Goal: Task Accomplishment & Management: Manage account settings

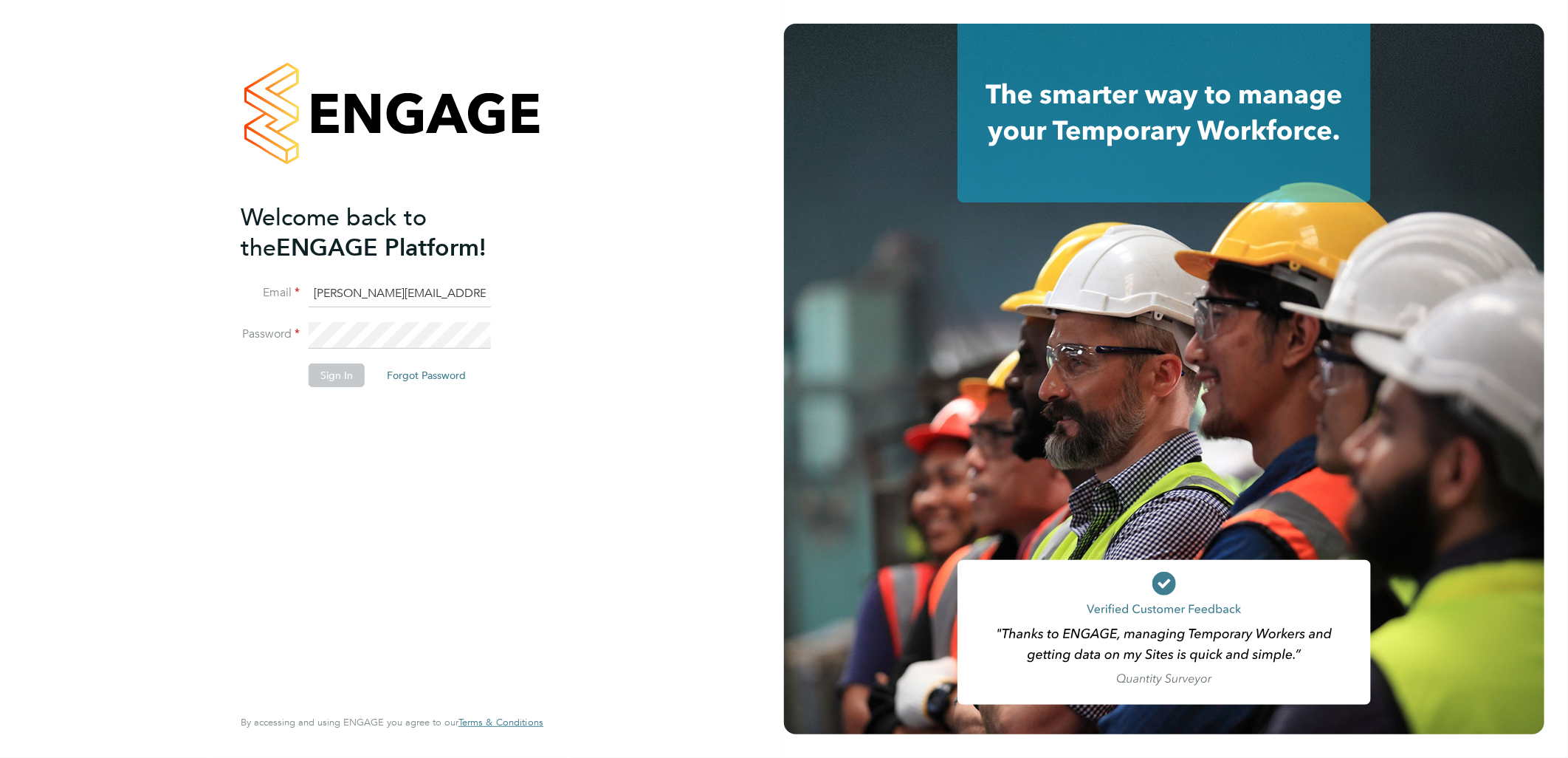
click at [340, 303] on input "sasha.baird@pretiumresourcing.co.uk" at bounding box center [400, 294] width 182 height 26
drag, startPoint x: 374, startPoint y: 289, endPoint x: 187, endPoint y: 288, distance: 187.0
click at [187, 288] on div "Welcome back to the ENGAGE Platform! Email sasha.baird@pretiumresourcing.co.uk …" at bounding box center [392, 379] width 784 height 758
type input "bgis@pretiumresourcing.co.uk"
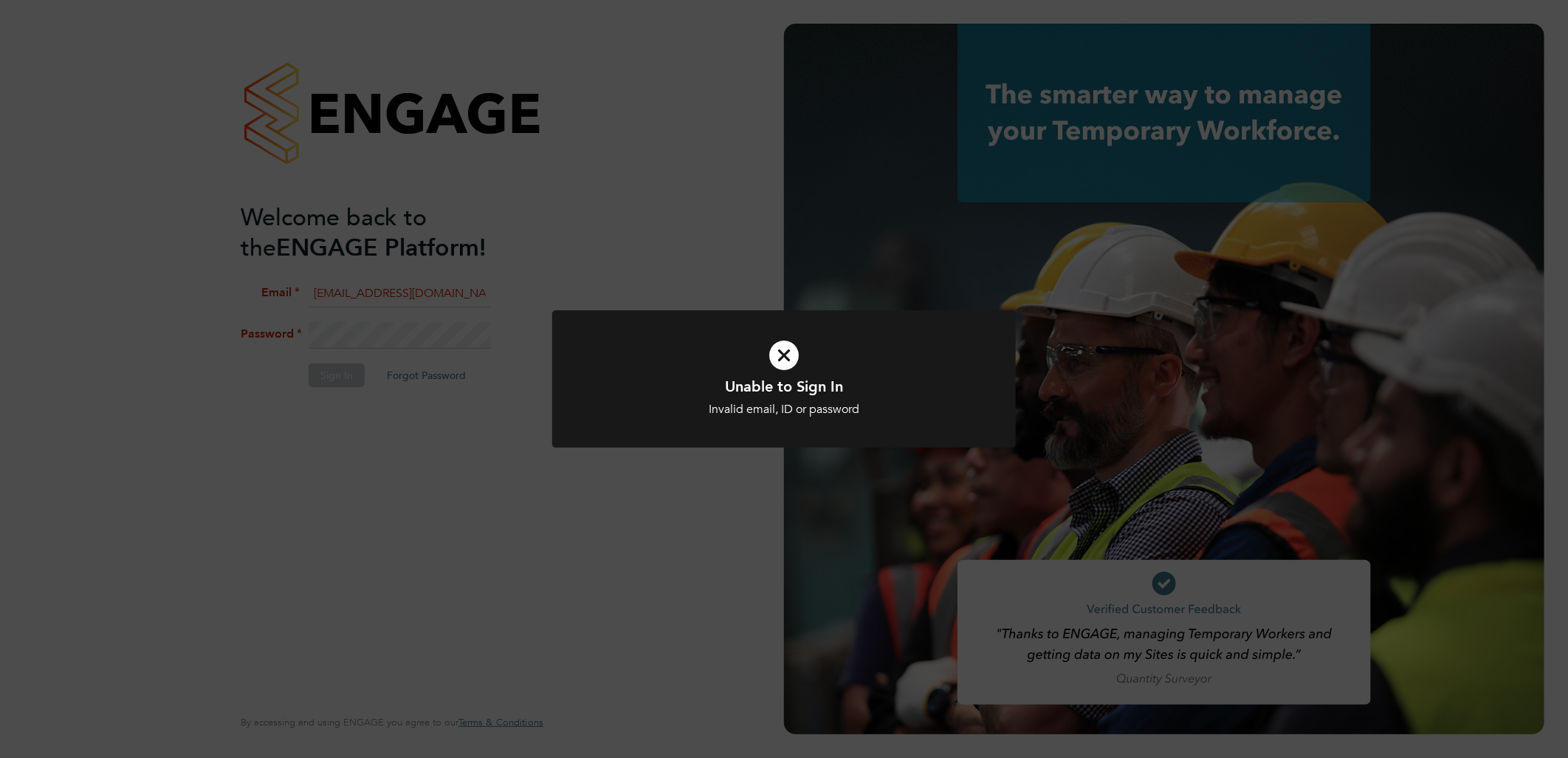
drag, startPoint x: 644, startPoint y: 115, endPoint x: 578, endPoint y: 171, distance: 86.6
click at [644, 117] on div "Unable to Sign In Invalid email, ID or password Cancel Okay" at bounding box center [784, 379] width 1568 height 758
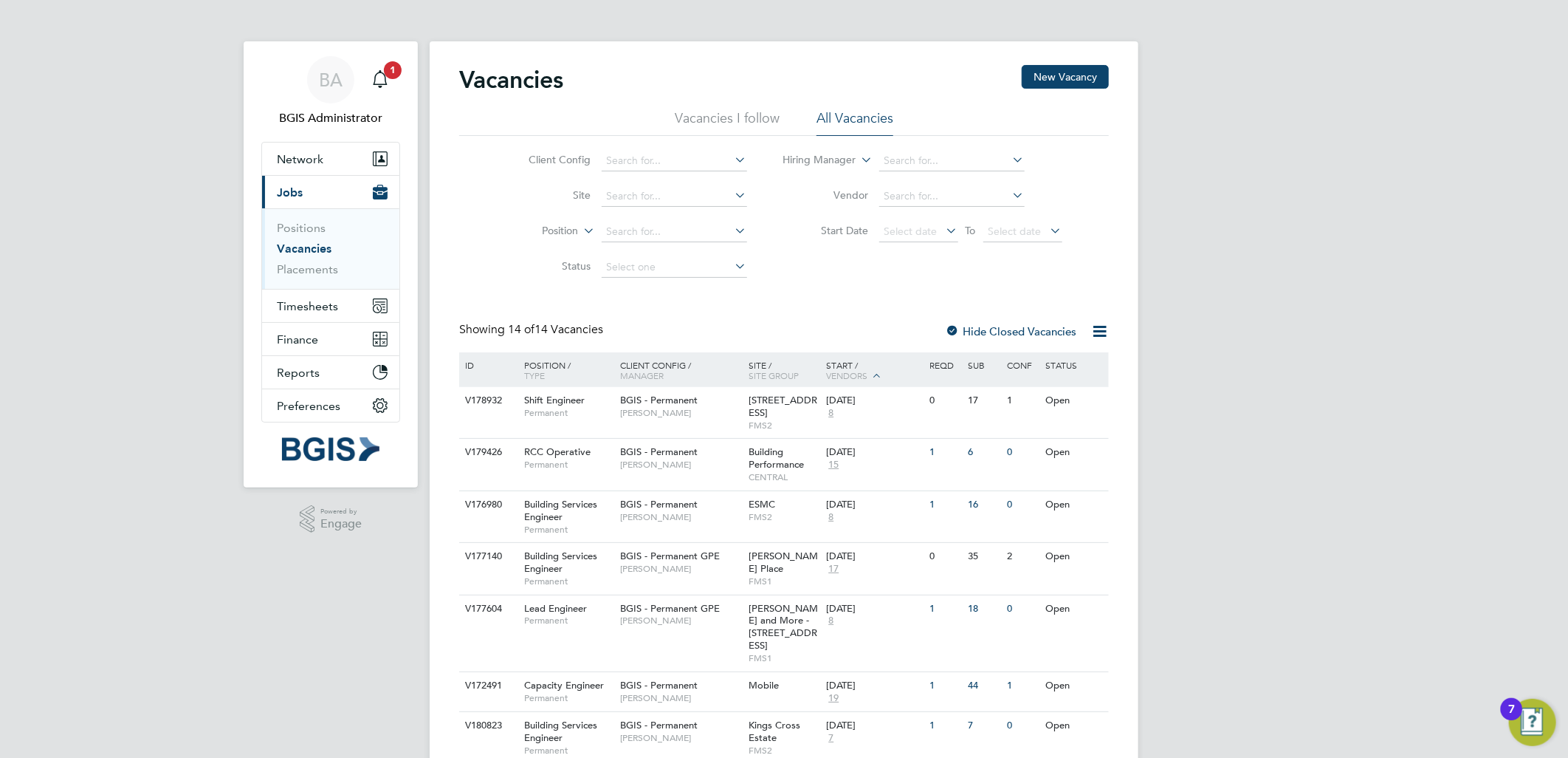
click at [1368, 237] on div "BA BGIS Administrator Notifications 1 Applications: Network Team Members Busine…" at bounding box center [784, 609] width 1568 height 1219
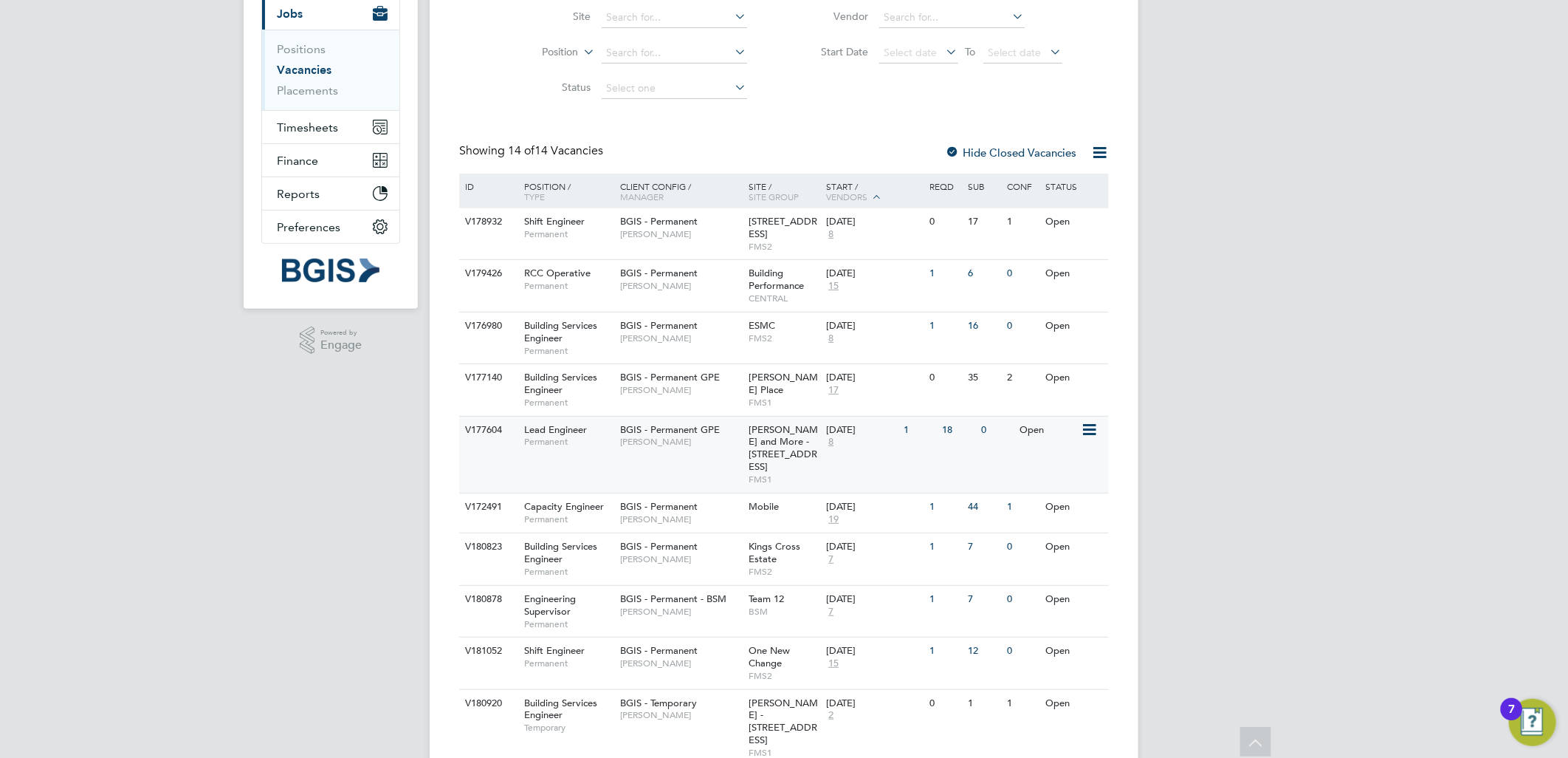
scroll to position [330, 0]
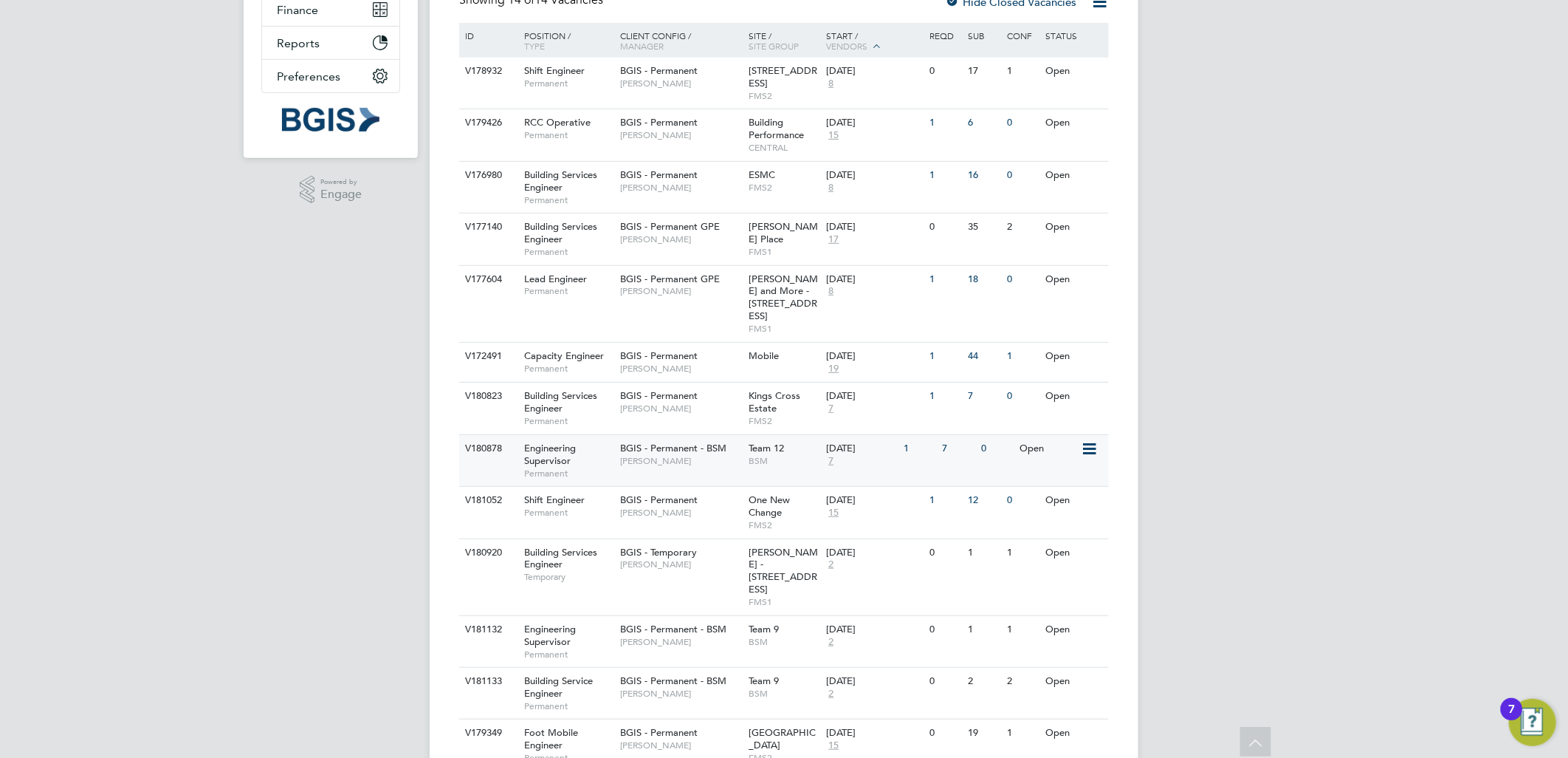
click at [751, 455] on span "BSM" at bounding box center [784, 461] width 70 height 12
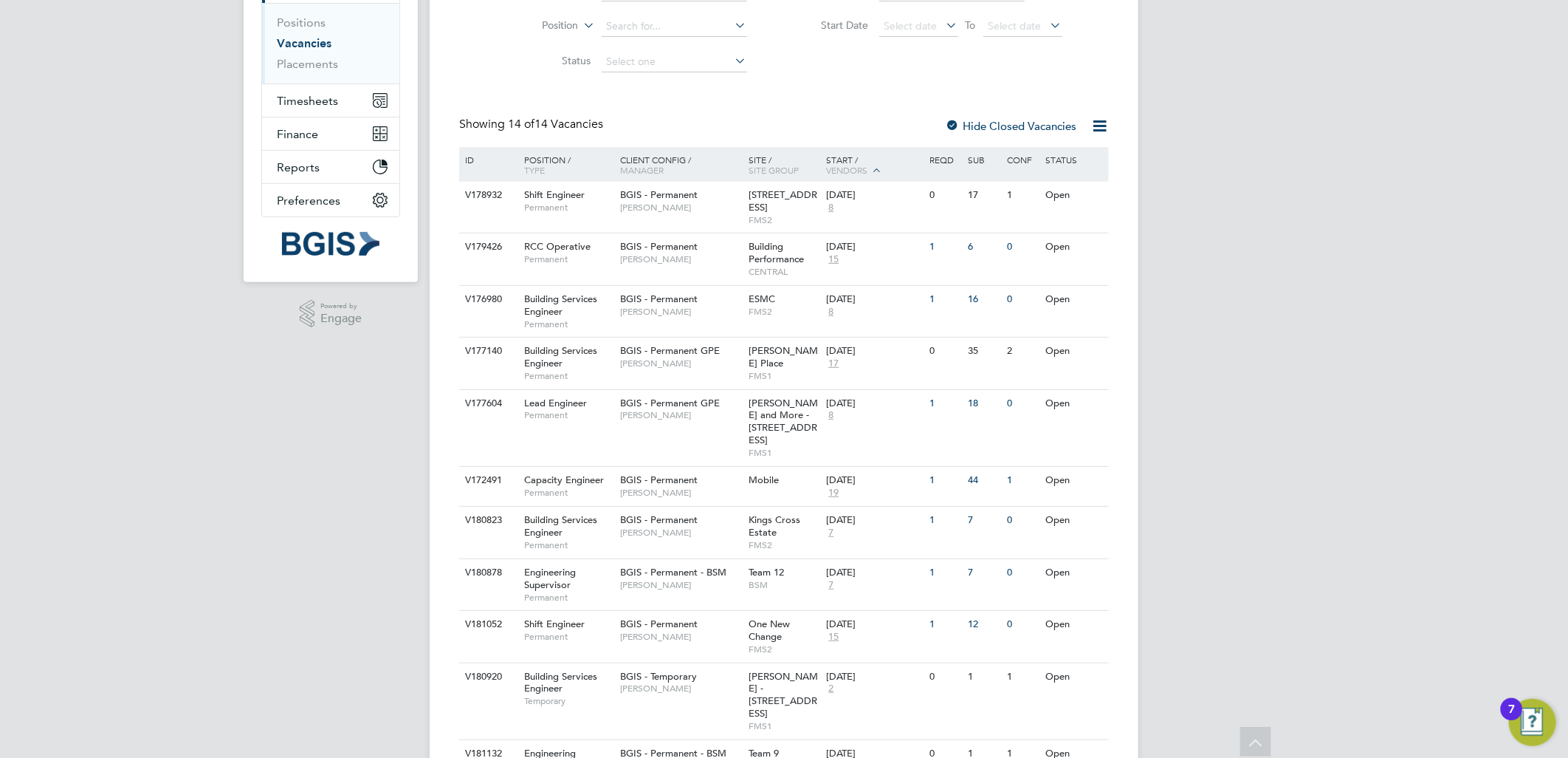
scroll to position [165, 0]
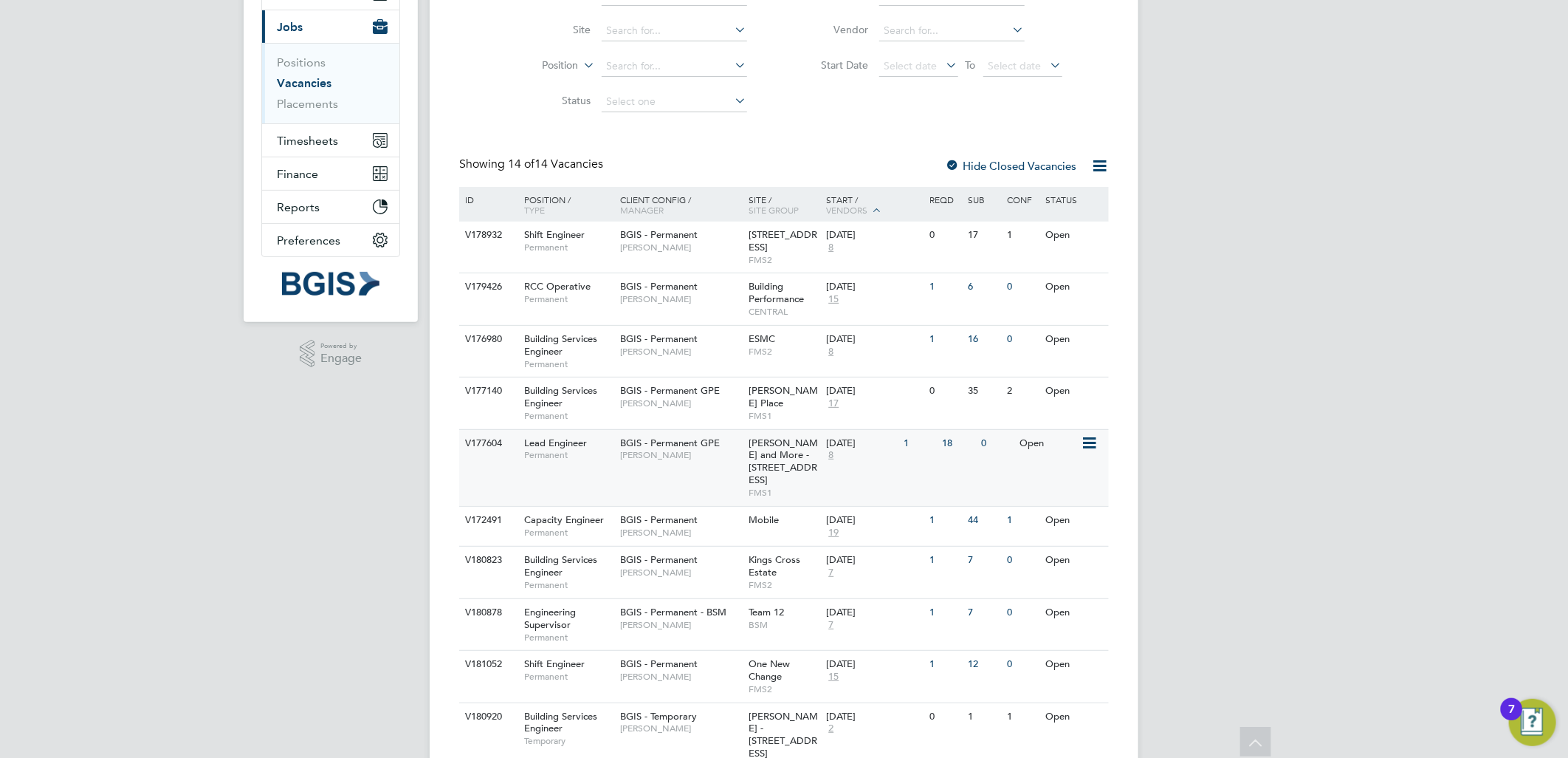
click at [794, 448] on span "[PERSON_NAME] and More - [STREET_ADDRESS]" at bounding box center [784, 462] width 70 height 50
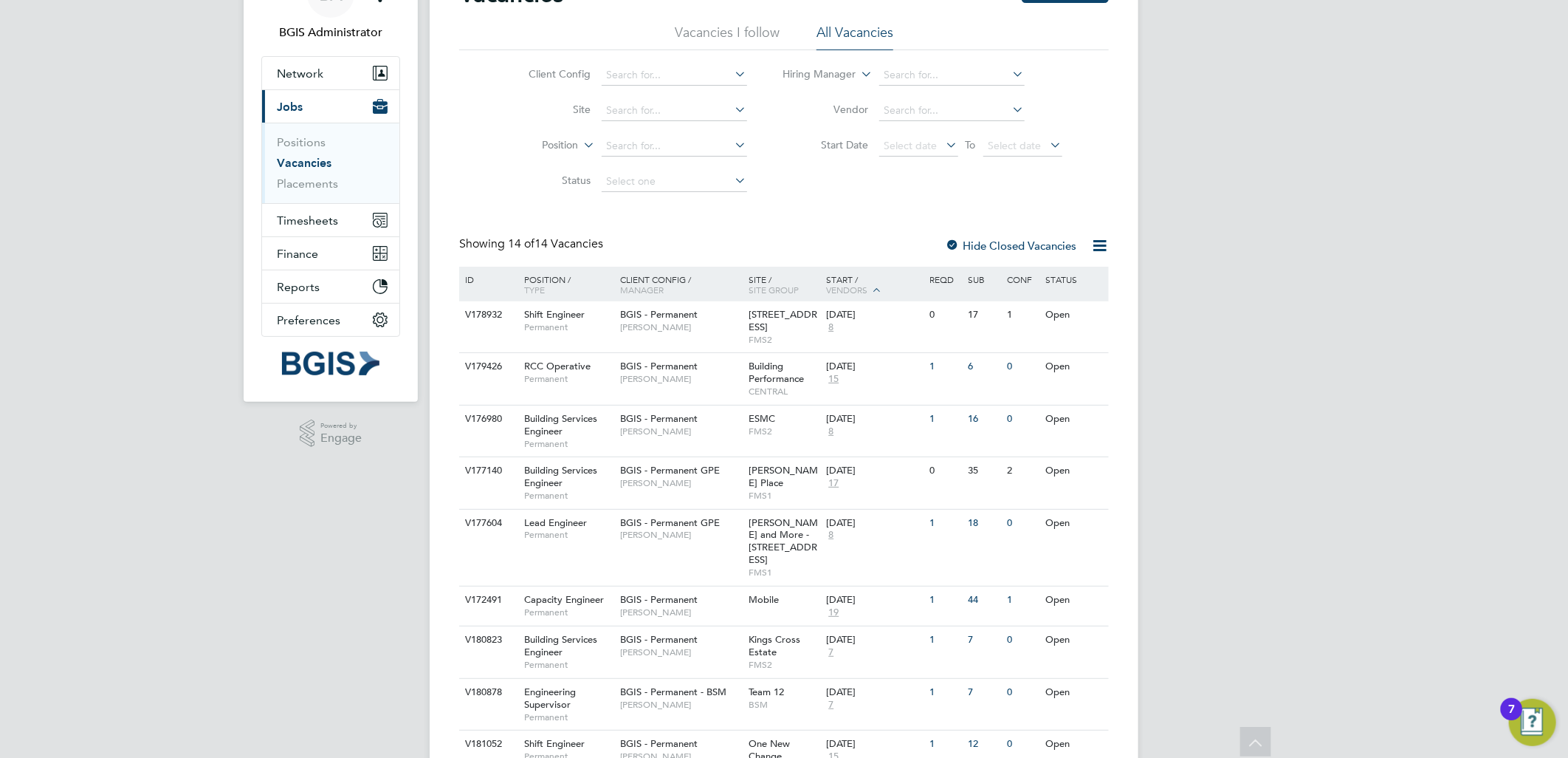
scroll to position [83, 0]
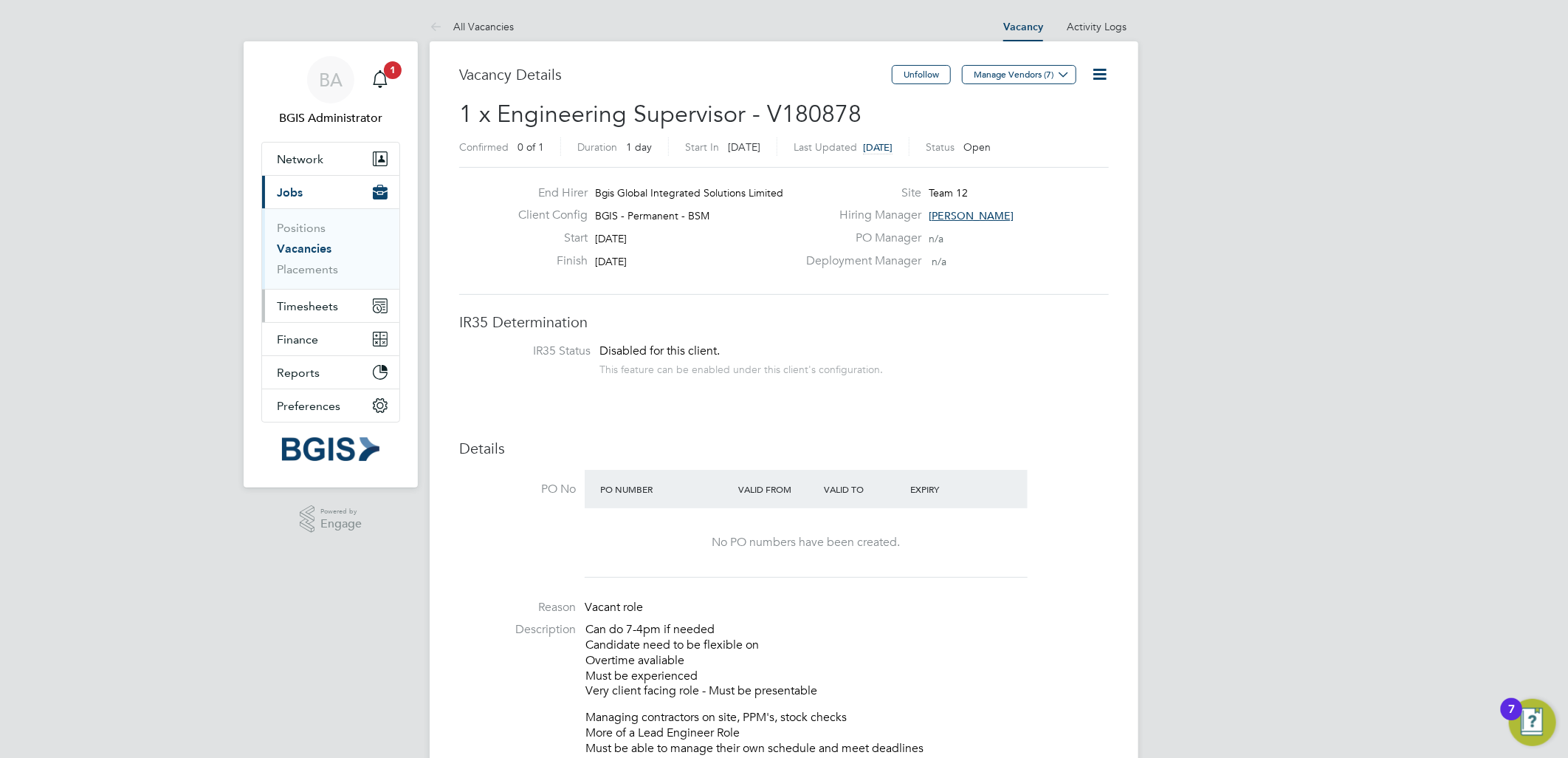
click at [329, 313] on button "Timesheets" at bounding box center [330, 306] width 137 height 32
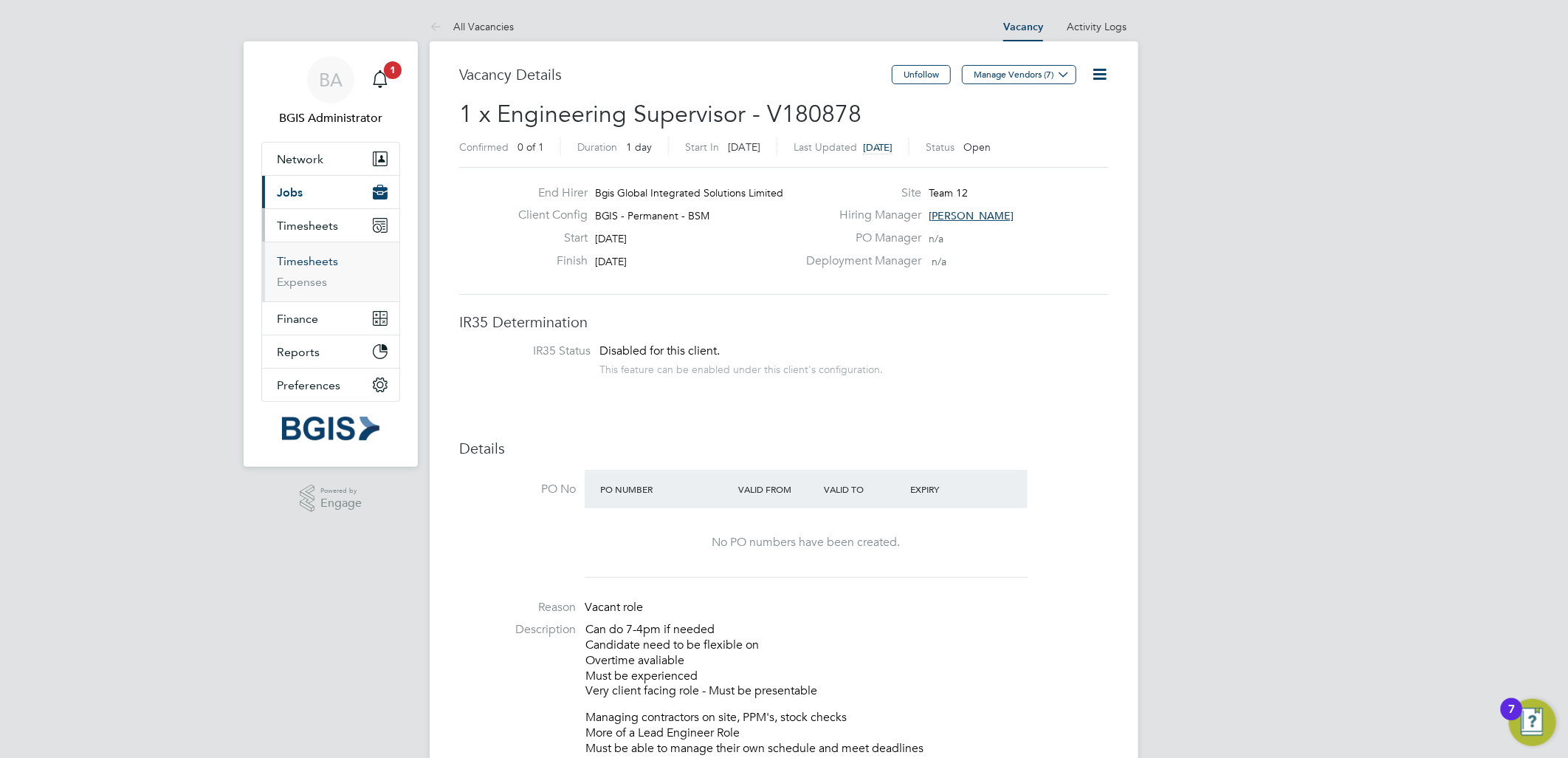
click at [326, 261] on link "Timesheets" at bounding box center [307, 261] width 61 height 14
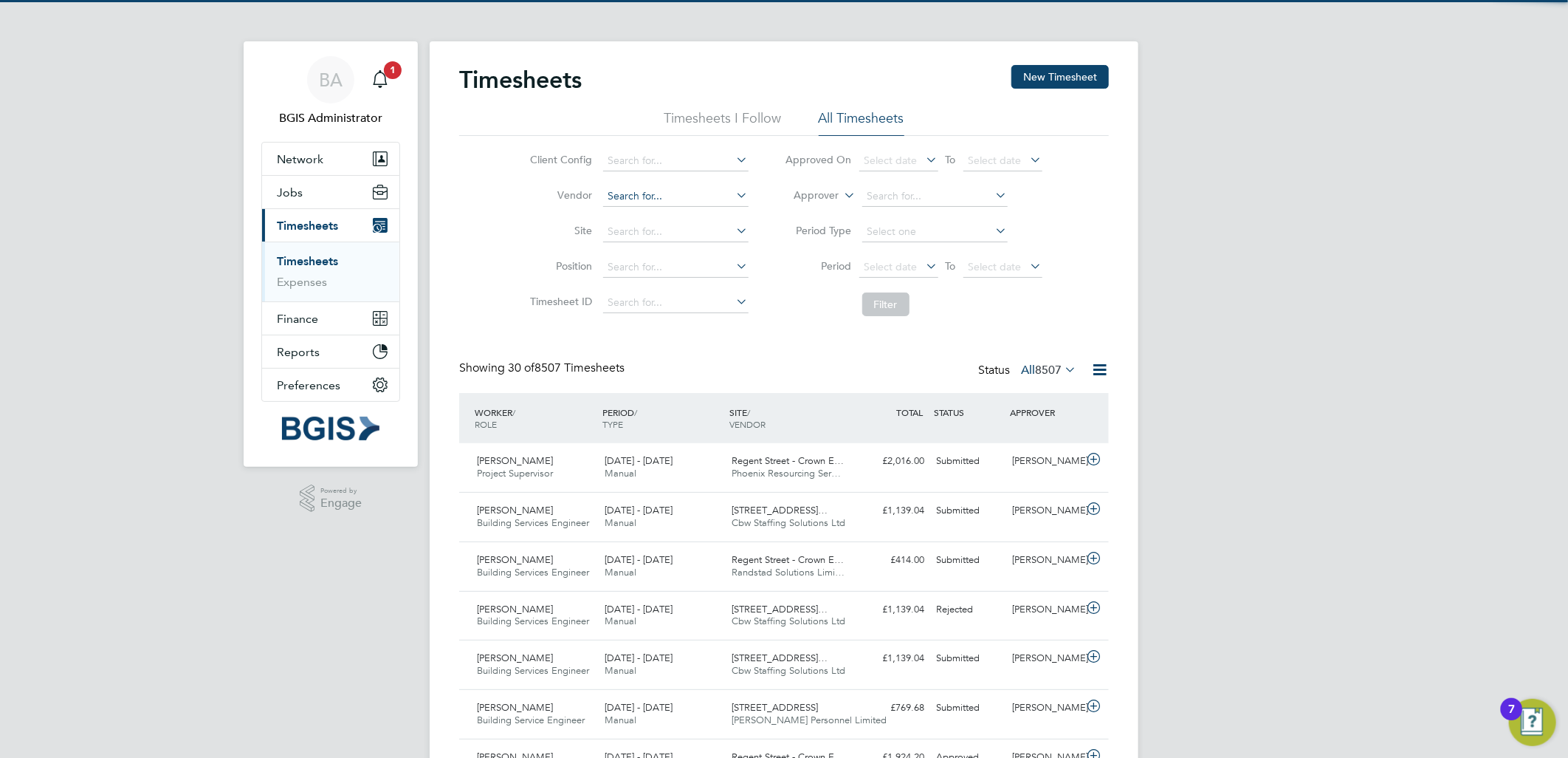
scroll to position [37, 129]
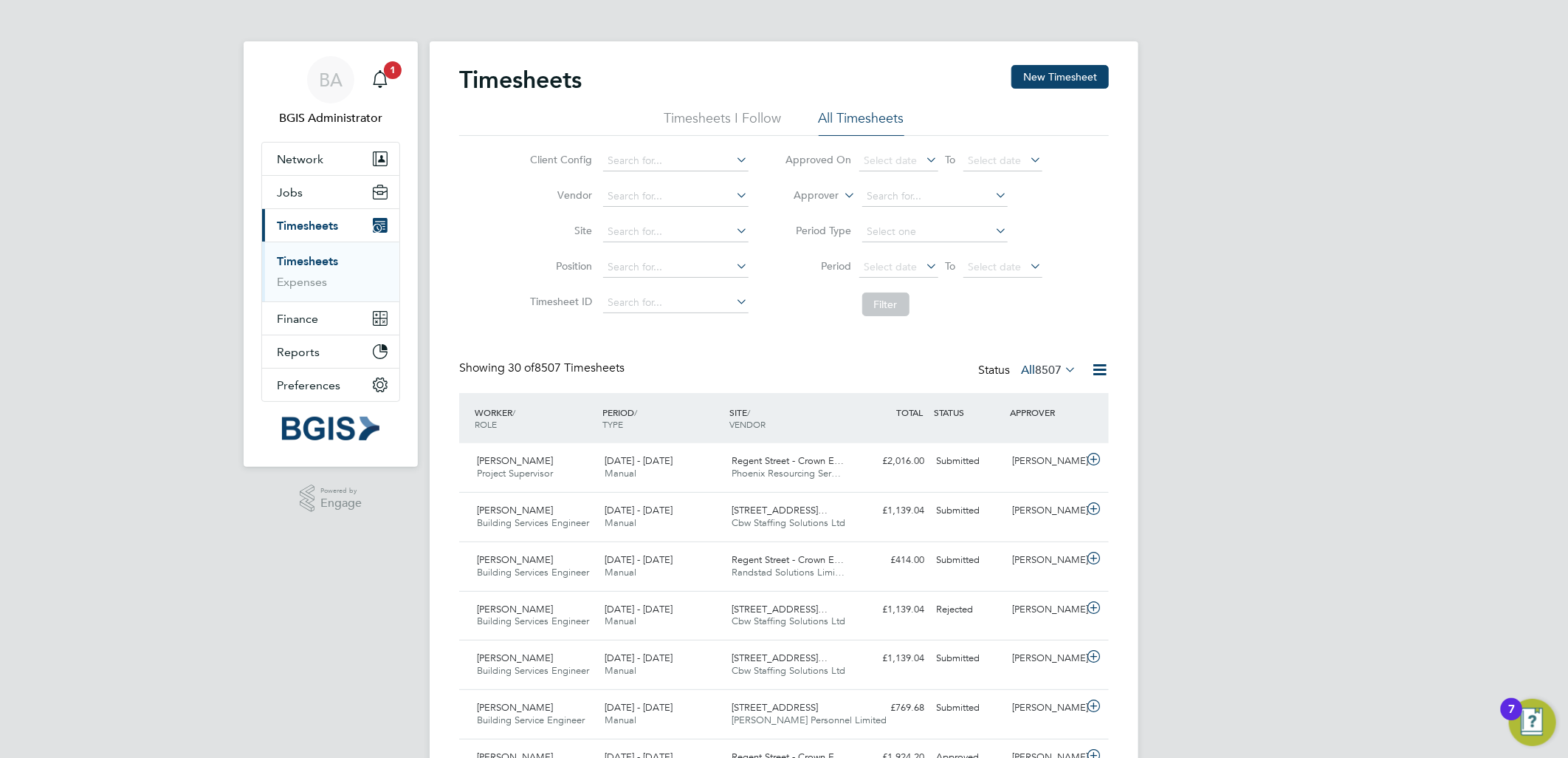
click at [1039, 370] on span "8507" at bounding box center [1048, 370] width 26 height 14
click at [1039, 434] on li "Submitted" at bounding box center [1028, 437] width 68 height 20
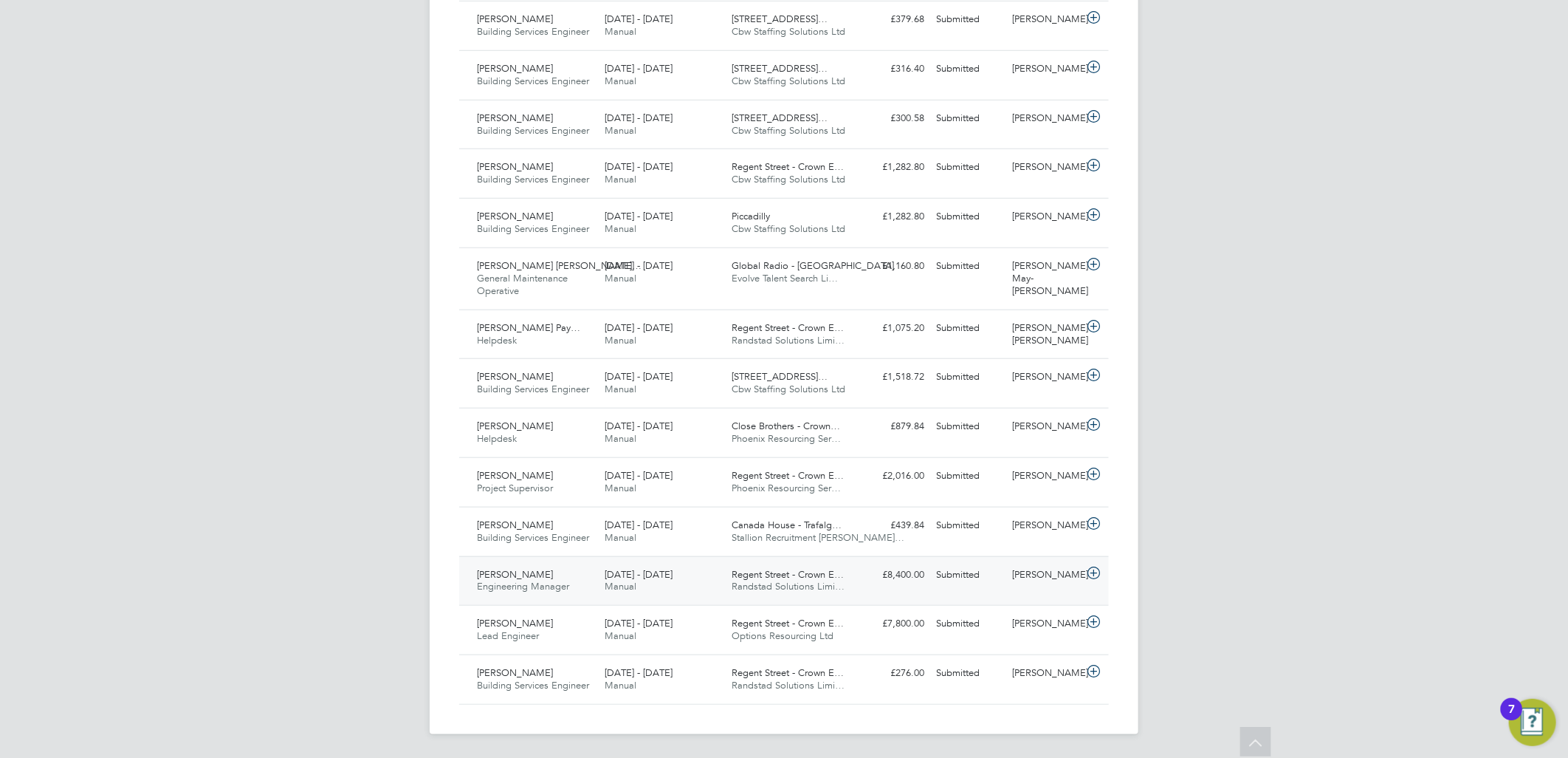
click at [842, 605] on div "Adam Janes Engineering Manager 28 Jul - 3 Aug 2025 28 Jul - 3 Aug 2025 Manual R…" at bounding box center [784, 581] width 650 height 49
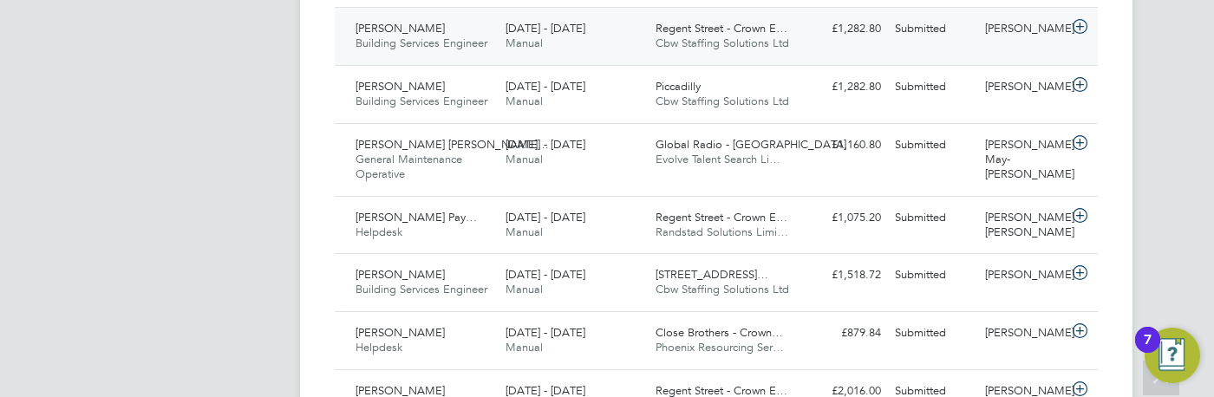
scroll to position [8, 8]
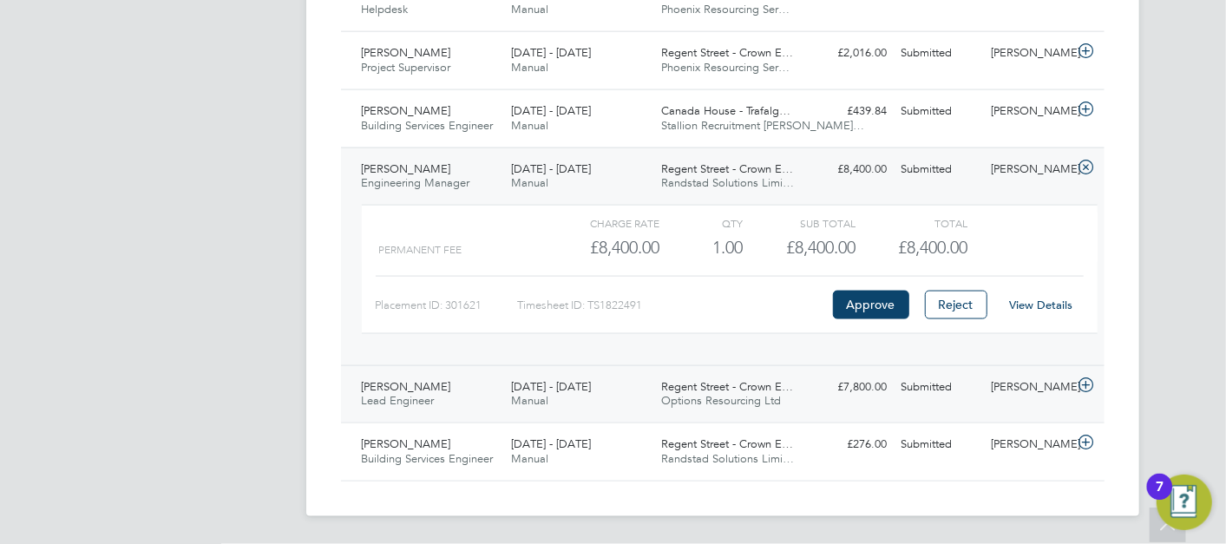
click at [697, 381] on span "Regent Street - Crown E…" at bounding box center [727, 386] width 132 height 15
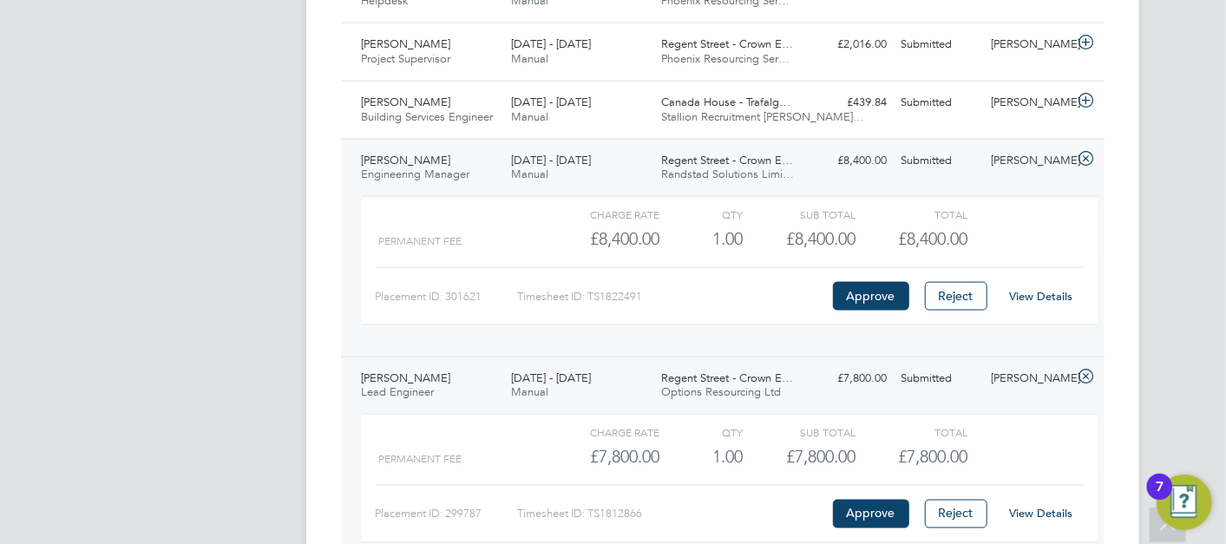
click at [1027, 520] on link "View Details" at bounding box center [1040, 514] width 63 height 15
drag, startPoint x: 244, startPoint y: 199, endPoint x: 452, endPoint y: 302, distance: 232.4
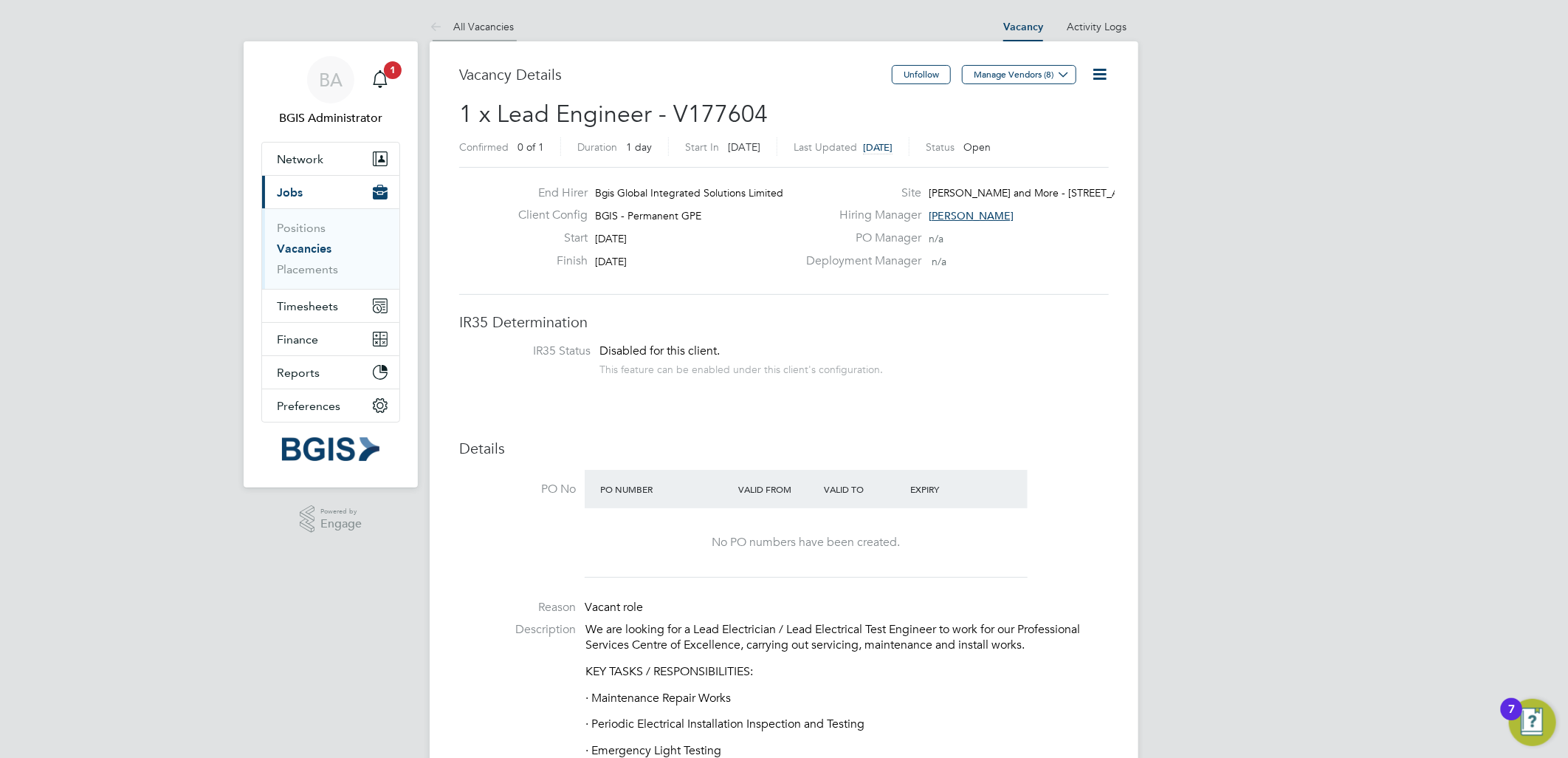
click at [484, 30] on link "All Vacancies" at bounding box center [472, 26] width 84 height 14
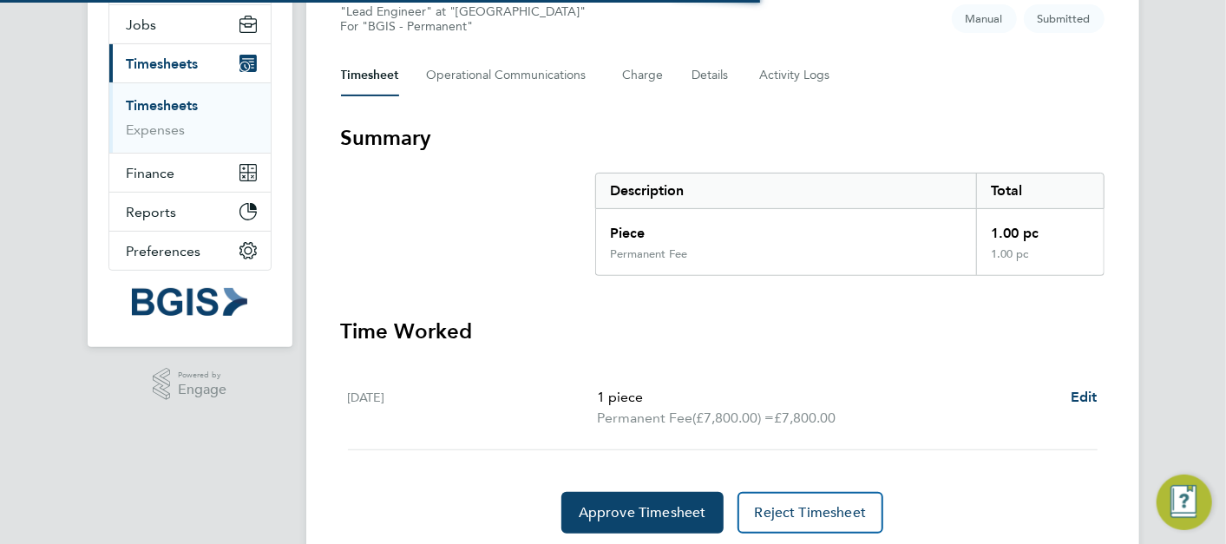
scroll to position [259, 0]
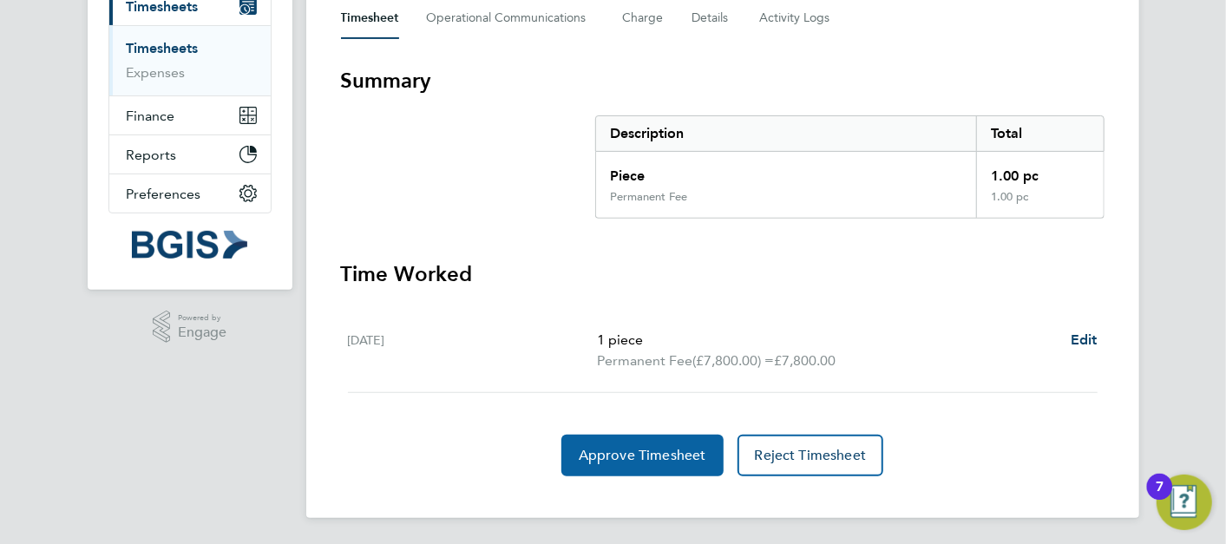
click at [600, 447] on span "Approve Timesheet" at bounding box center [643, 455] width 128 height 17
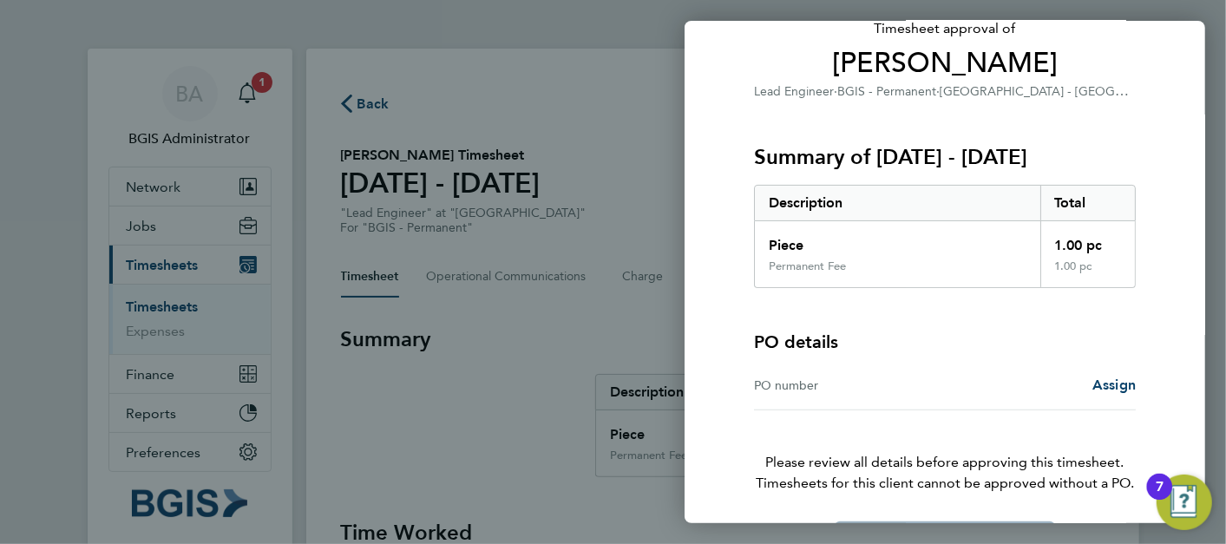
scroll to position [187, 0]
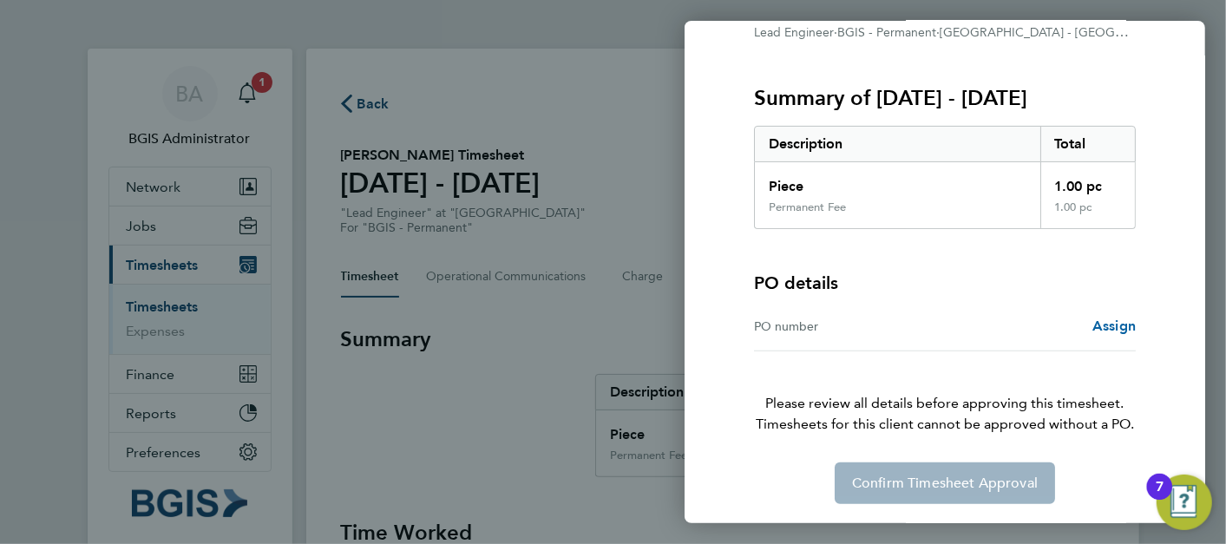
click at [1128, 318] on span "Assign" at bounding box center [1113, 325] width 43 height 16
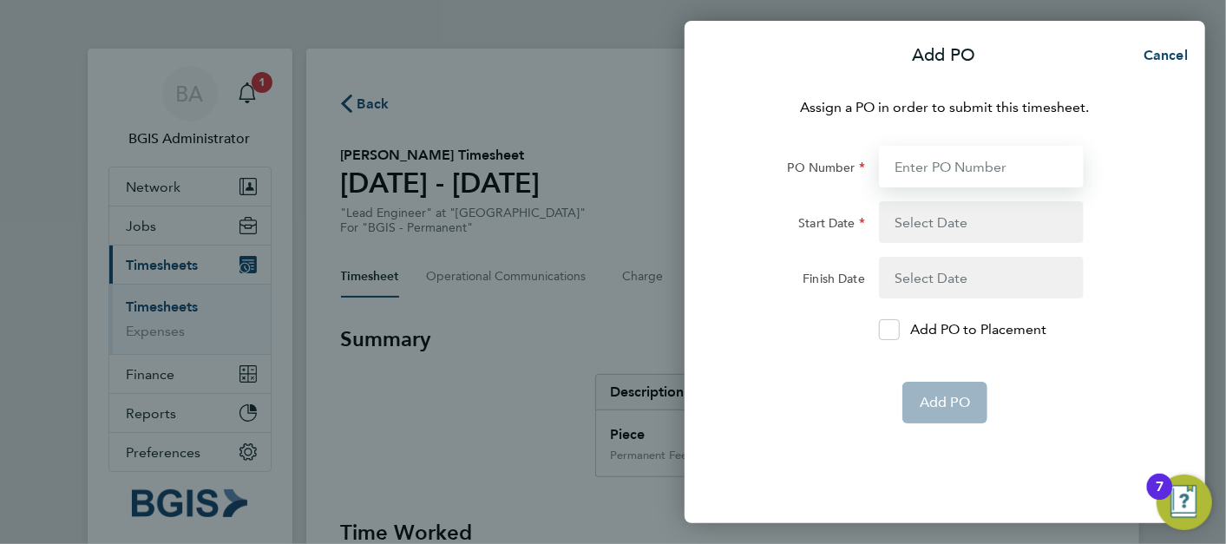
click at [947, 178] on input "PO Number" at bounding box center [981, 167] width 205 height 42
drag, startPoint x: 998, startPoint y: 185, endPoint x: 979, endPoint y: 171, distance: 22.9
click at [996, 184] on input "P" at bounding box center [981, 167] width 205 height 42
click at [979, 171] on input "P" at bounding box center [981, 167] width 205 height 42
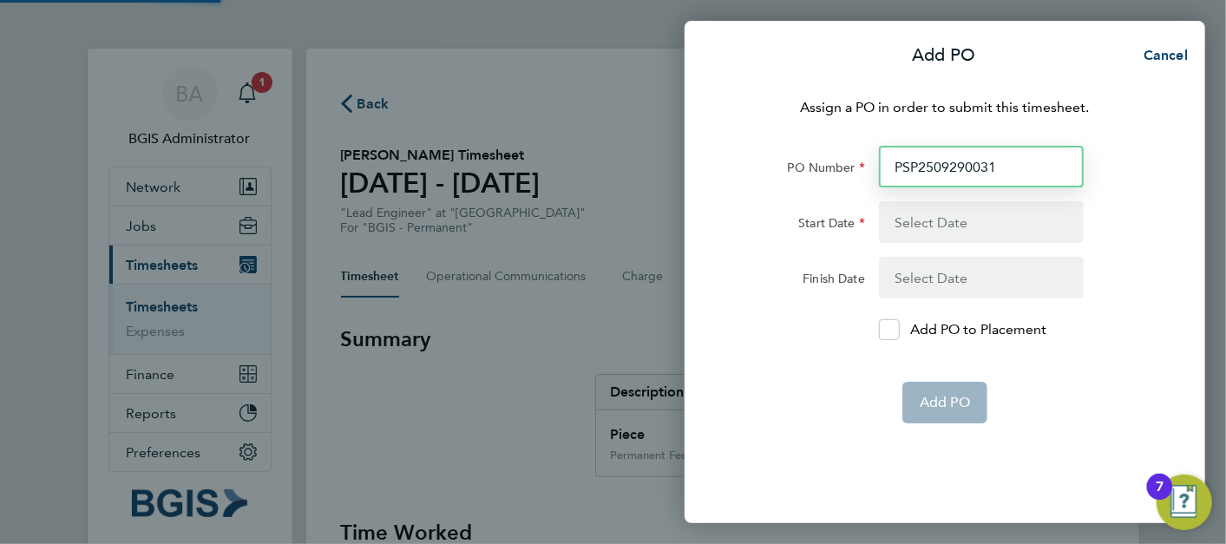
type input "PSP2509290031"
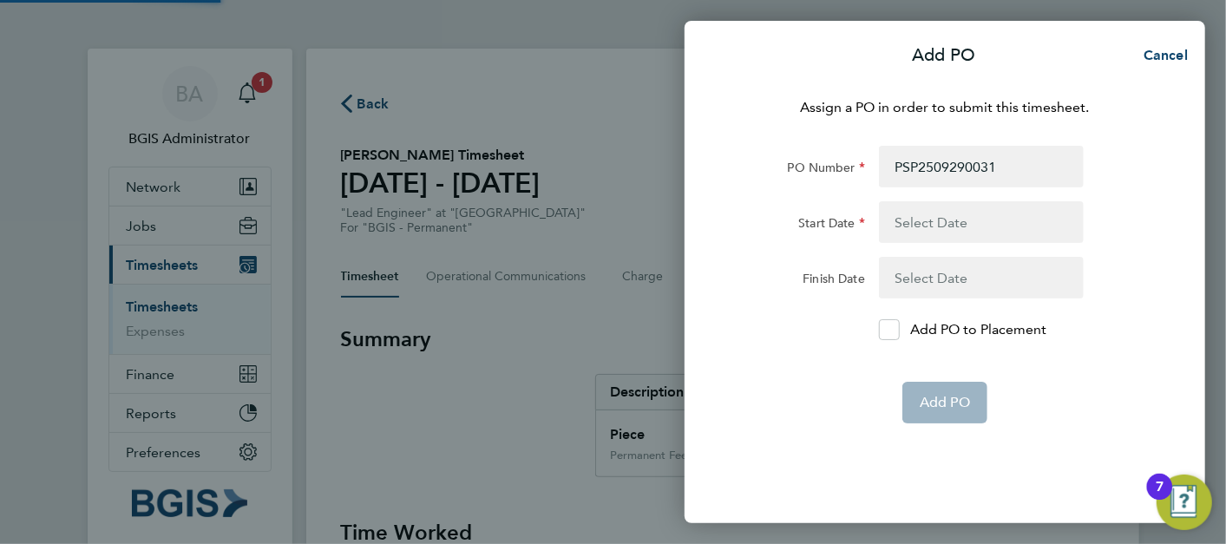
click at [961, 198] on form "PO Number PSP2509290031 Start Date Finish Date Add PO to Placement Add PO" at bounding box center [944, 285] width 423 height 278
click at [972, 238] on button "button" at bounding box center [981, 222] width 205 height 42
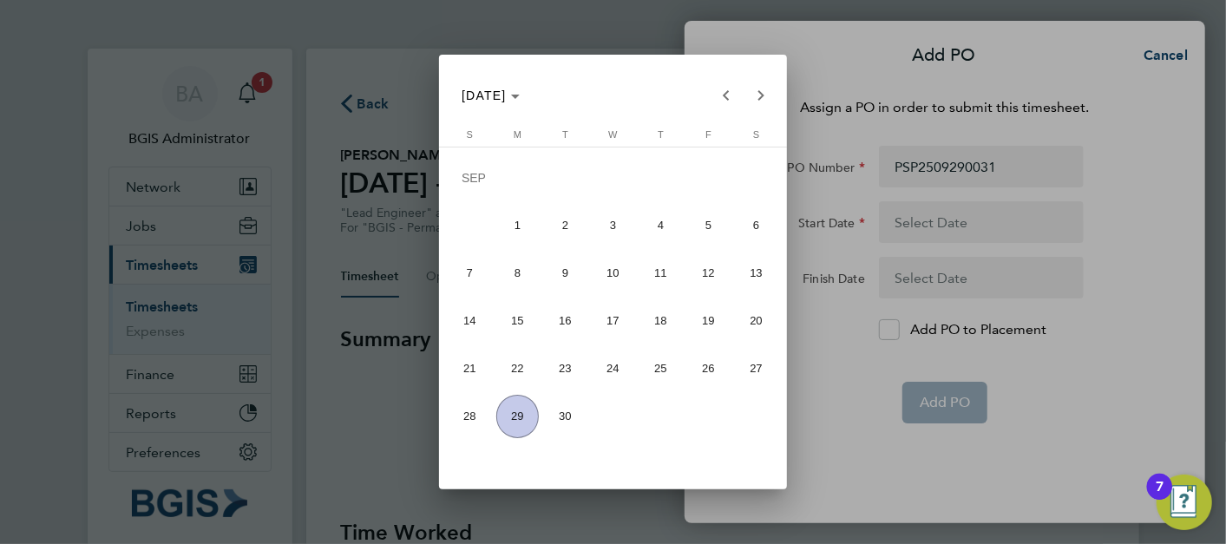
click at [516, 227] on span "1" at bounding box center [517, 225] width 43 height 43
type input "[DATE]"
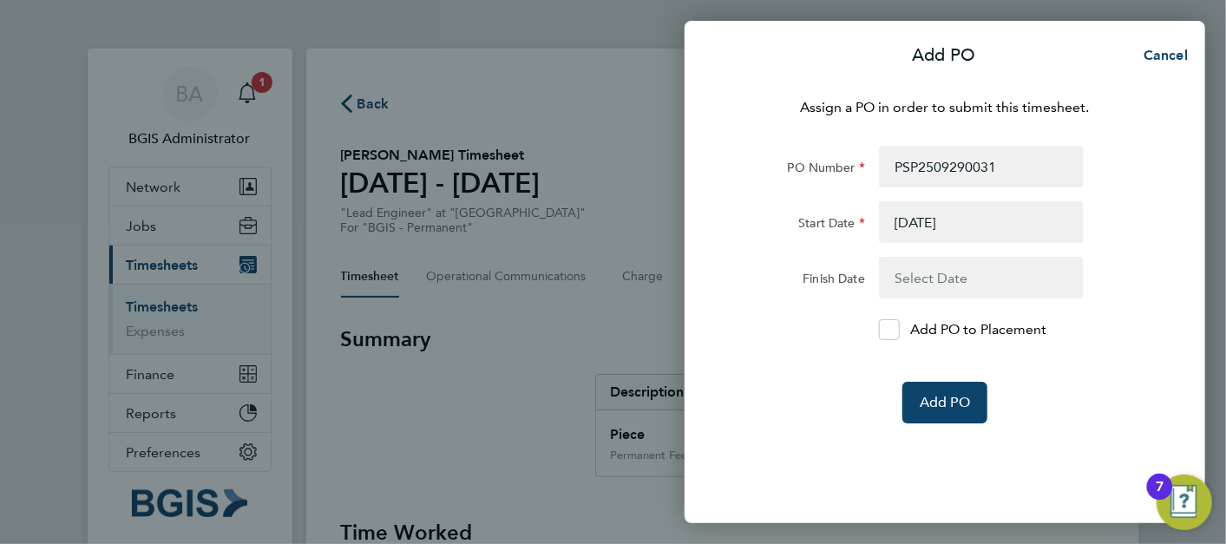
click at [960, 279] on button "button" at bounding box center [981, 278] width 205 height 42
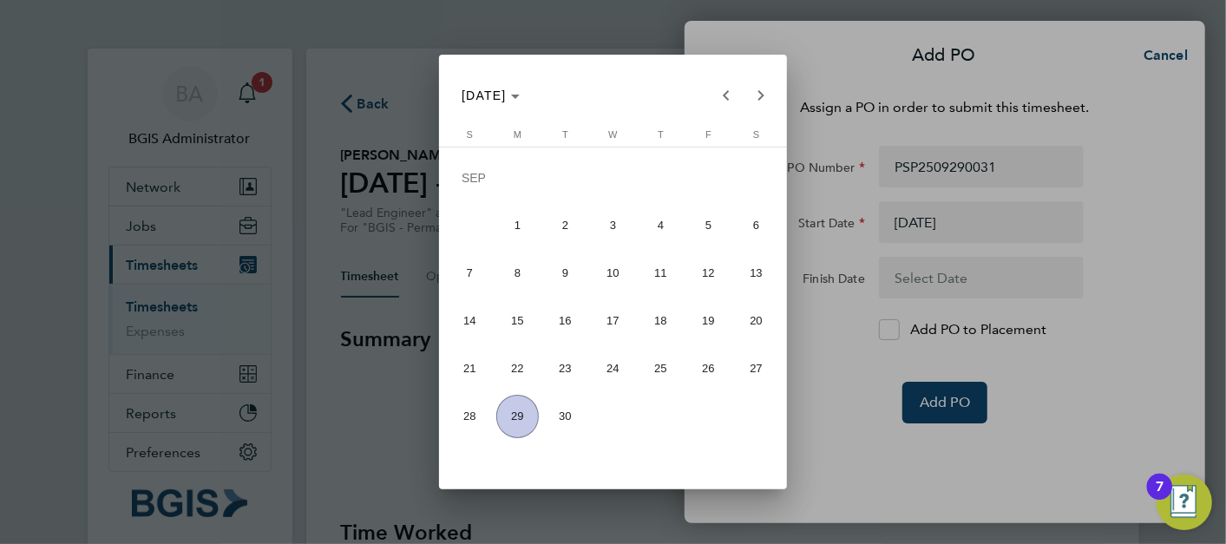
click at [464, 262] on span "7" at bounding box center [469, 273] width 43 height 43
type input "[DATE]"
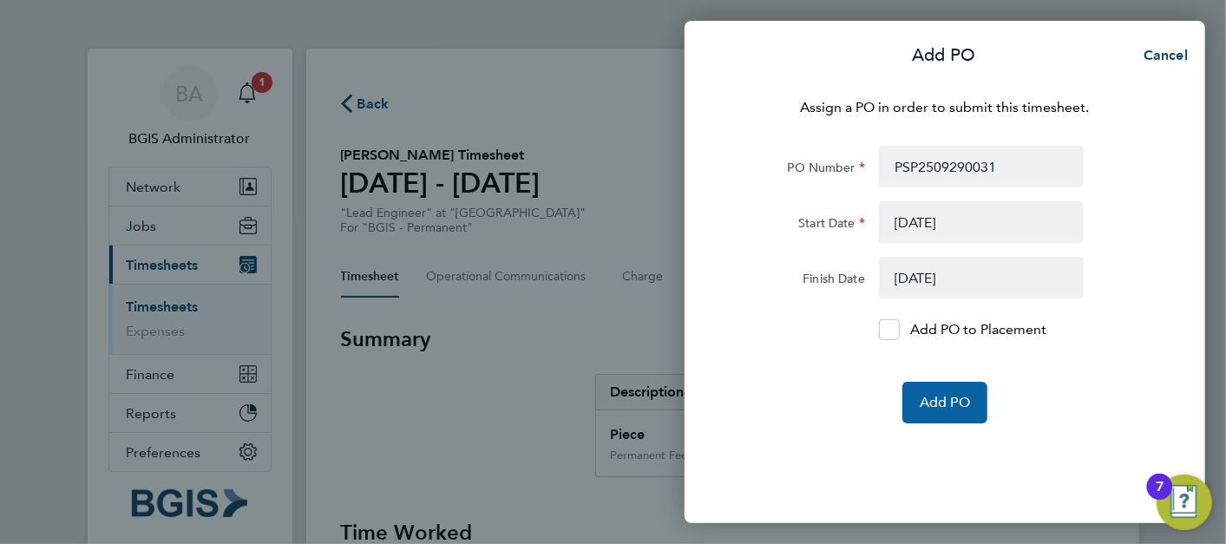
click at [934, 387] on button "Add PO" at bounding box center [944, 403] width 85 height 42
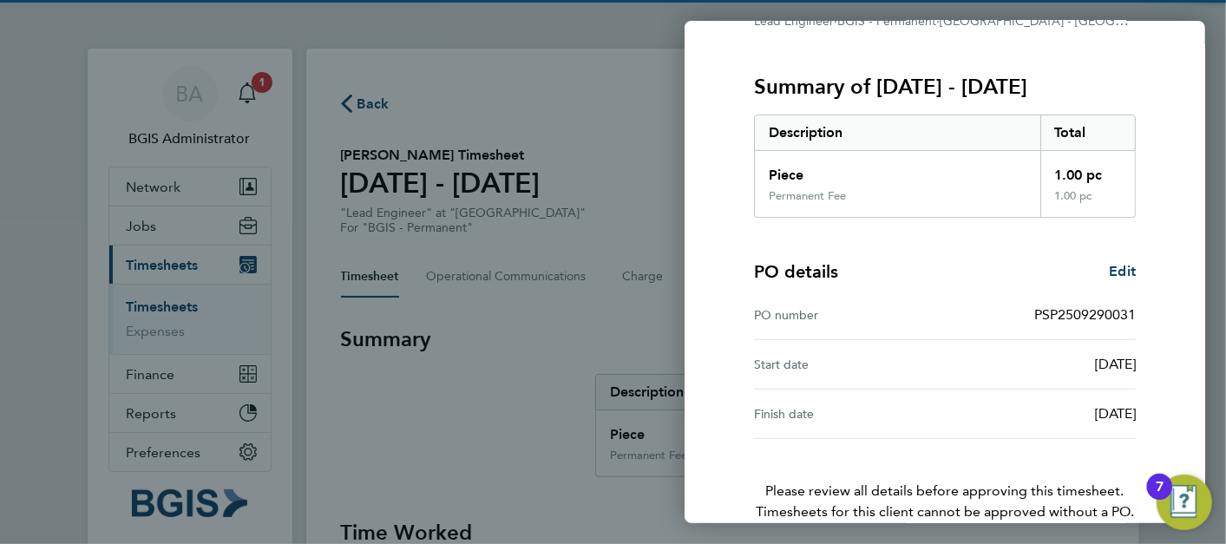
scroll to position [285, 0]
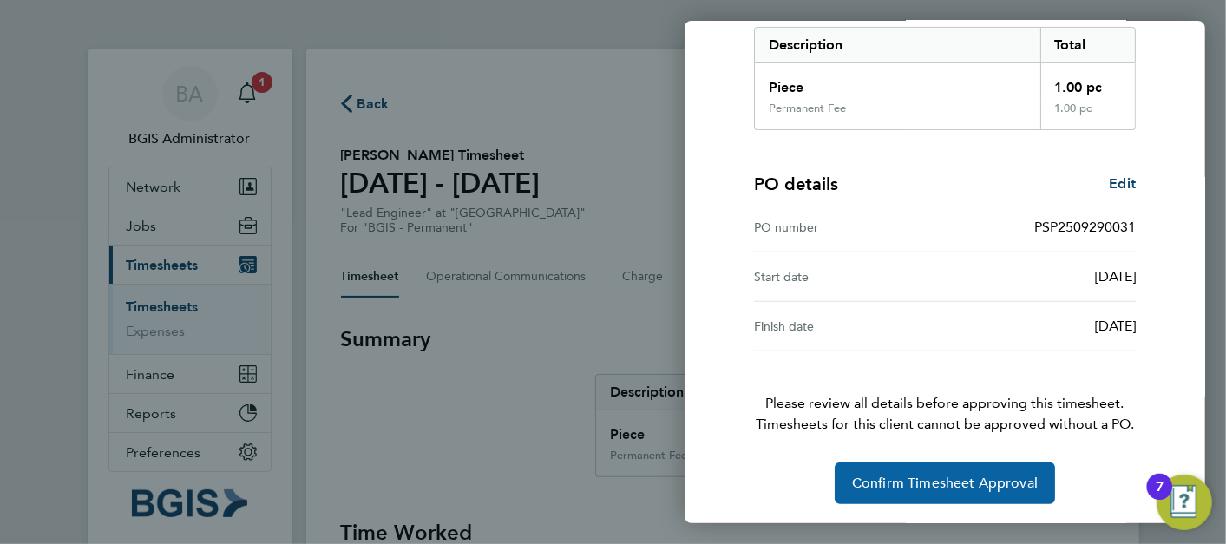
click at [964, 472] on button "Confirm Timesheet Approval" at bounding box center [944, 483] width 220 height 42
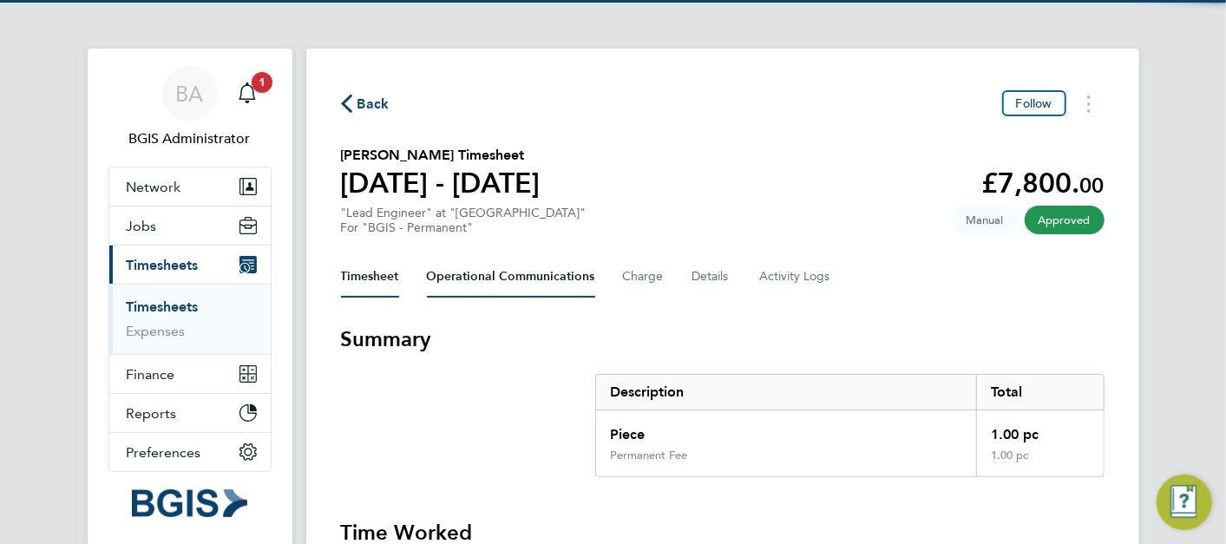
click at [497, 278] on Communications-tab "Operational Communications" at bounding box center [511, 277] width 168 height 42
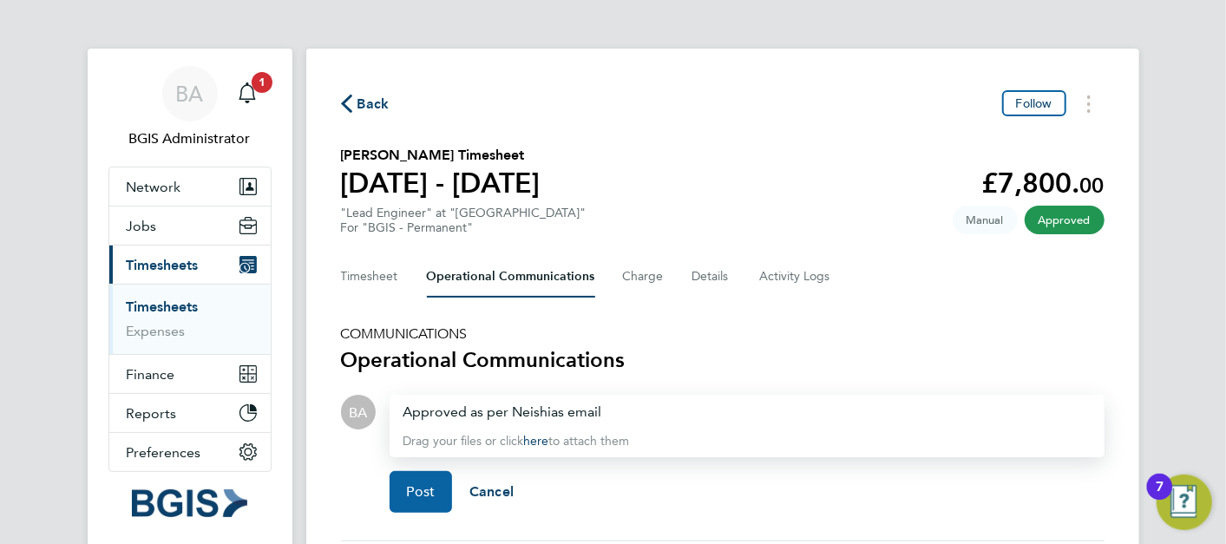
click at [410, 499] on button "Post" at bounding box center [420, 492] width 63 height 42
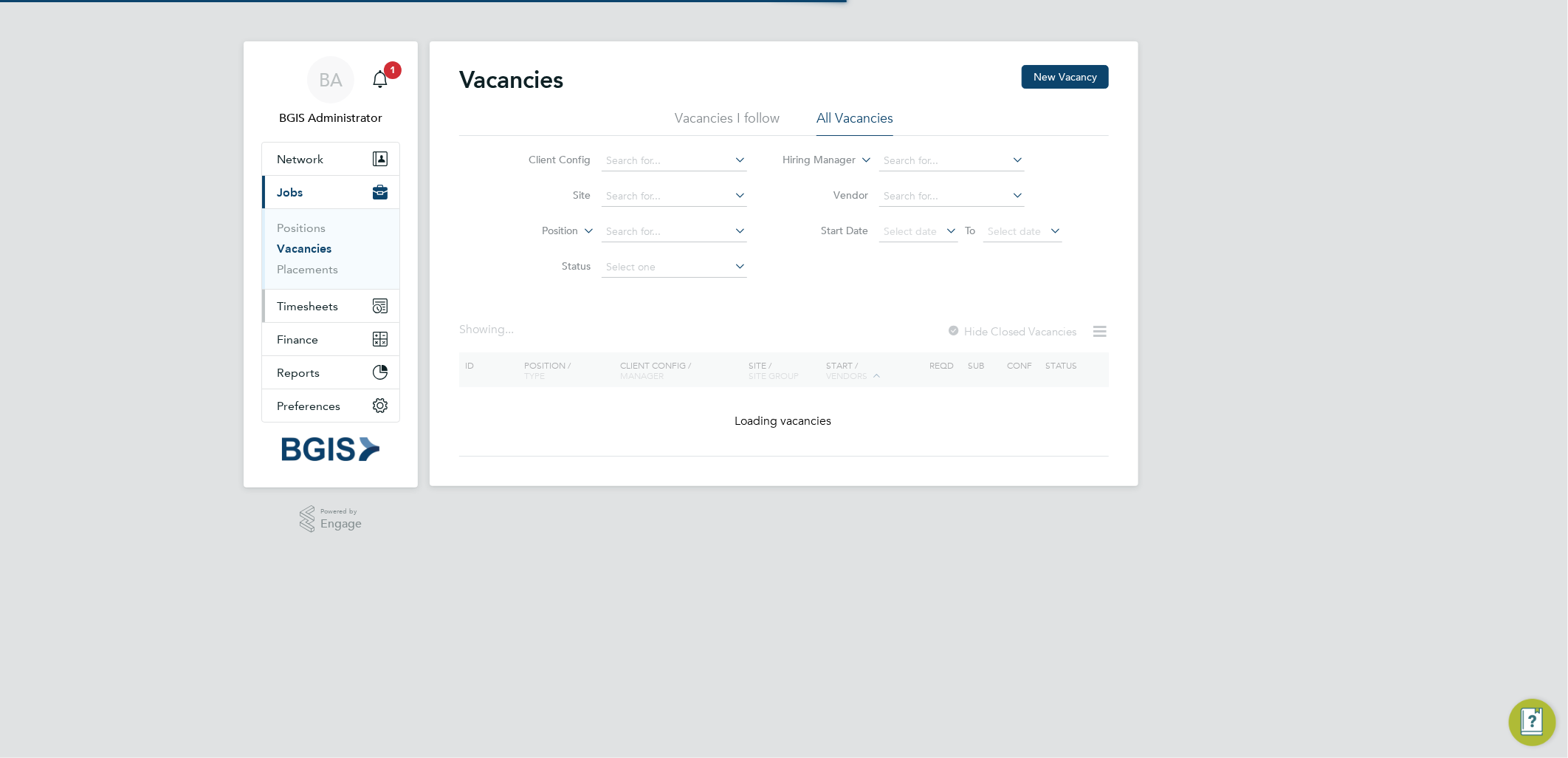
click at [306, 303] on span "Timesheets" at bounding box center [307, 306] width 61 height 14
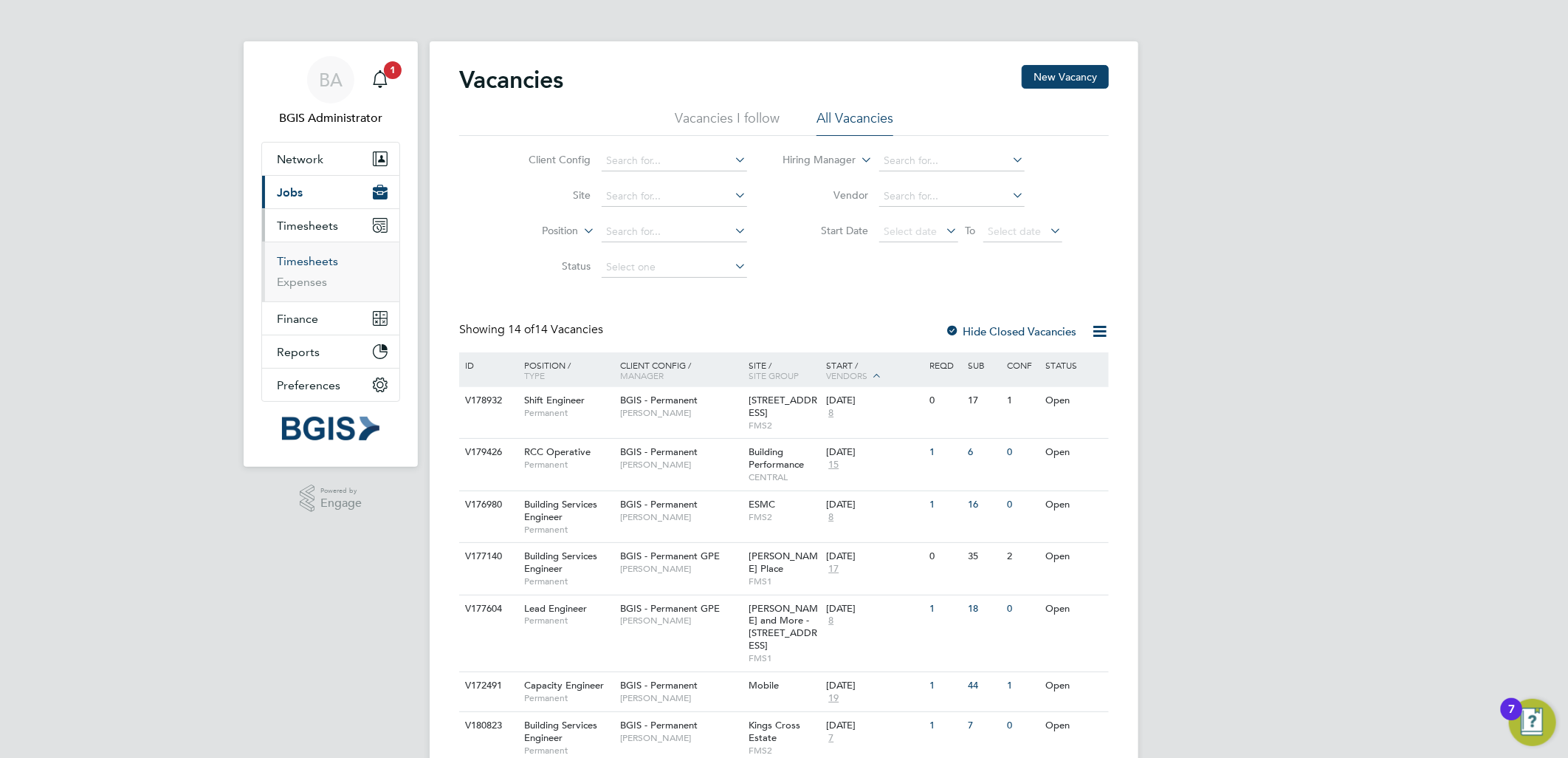
click at [298, 265] on link "Timesheets" at bounding box center [307, 261] width 61 height 14
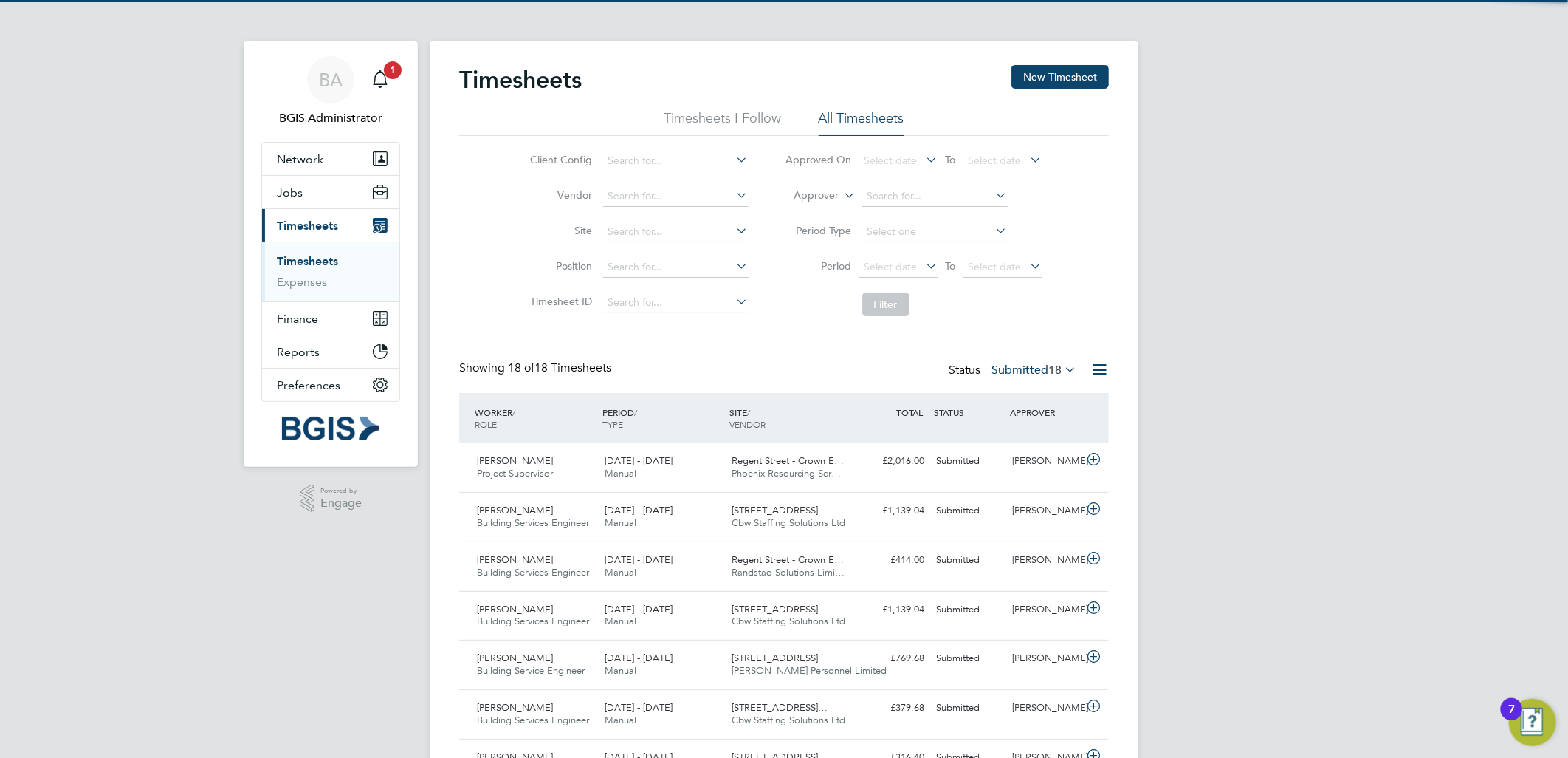
click at [1050, 365] on span "18" at bounding box center [1056, 370] width 14 height 14
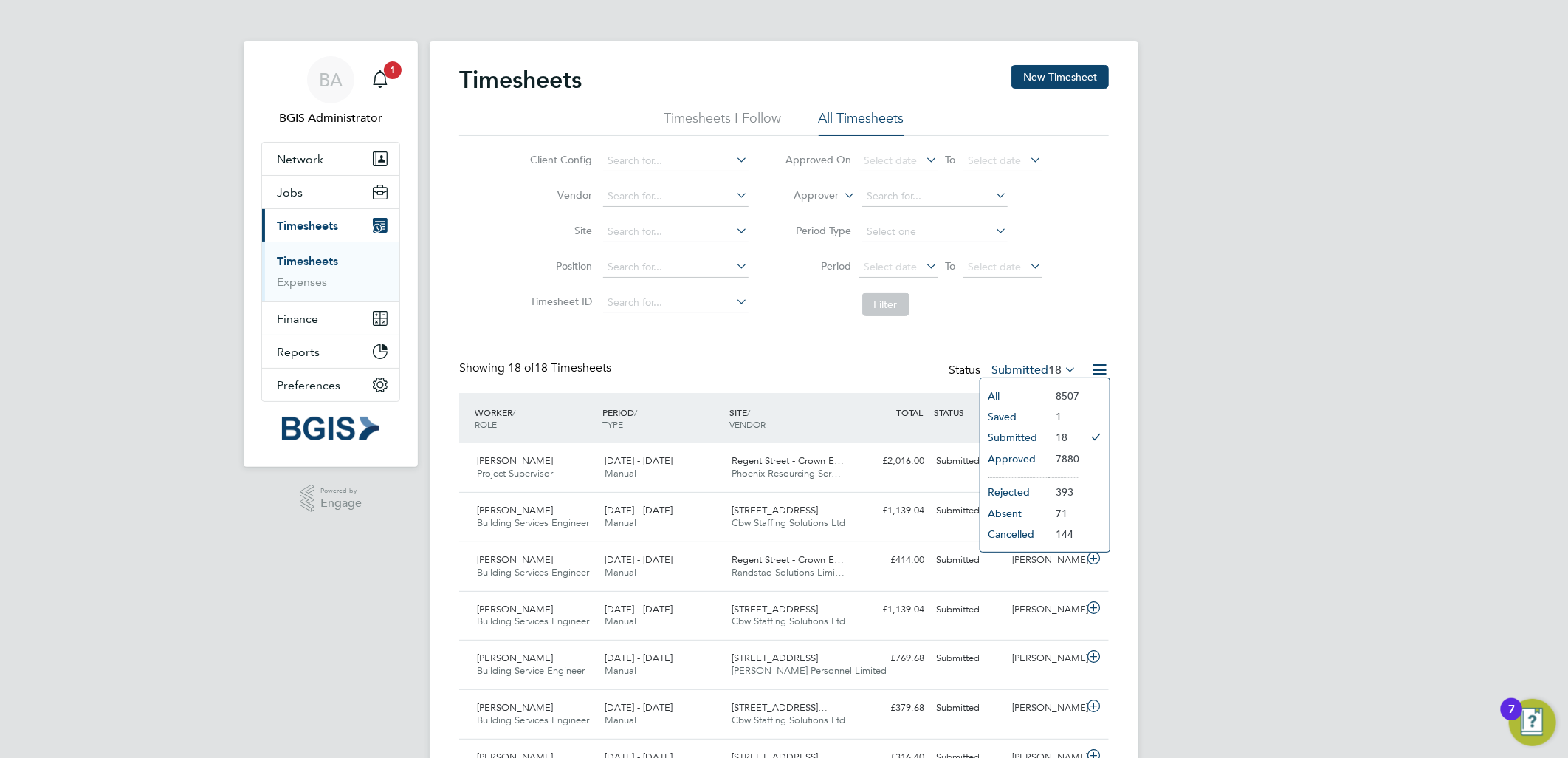
click at [1270, 333] on div "BA BGIS Administrator Notifications 1 Applications: Network Team Members Busine…" at bounding box center [784, 698] width 1568 height 1397
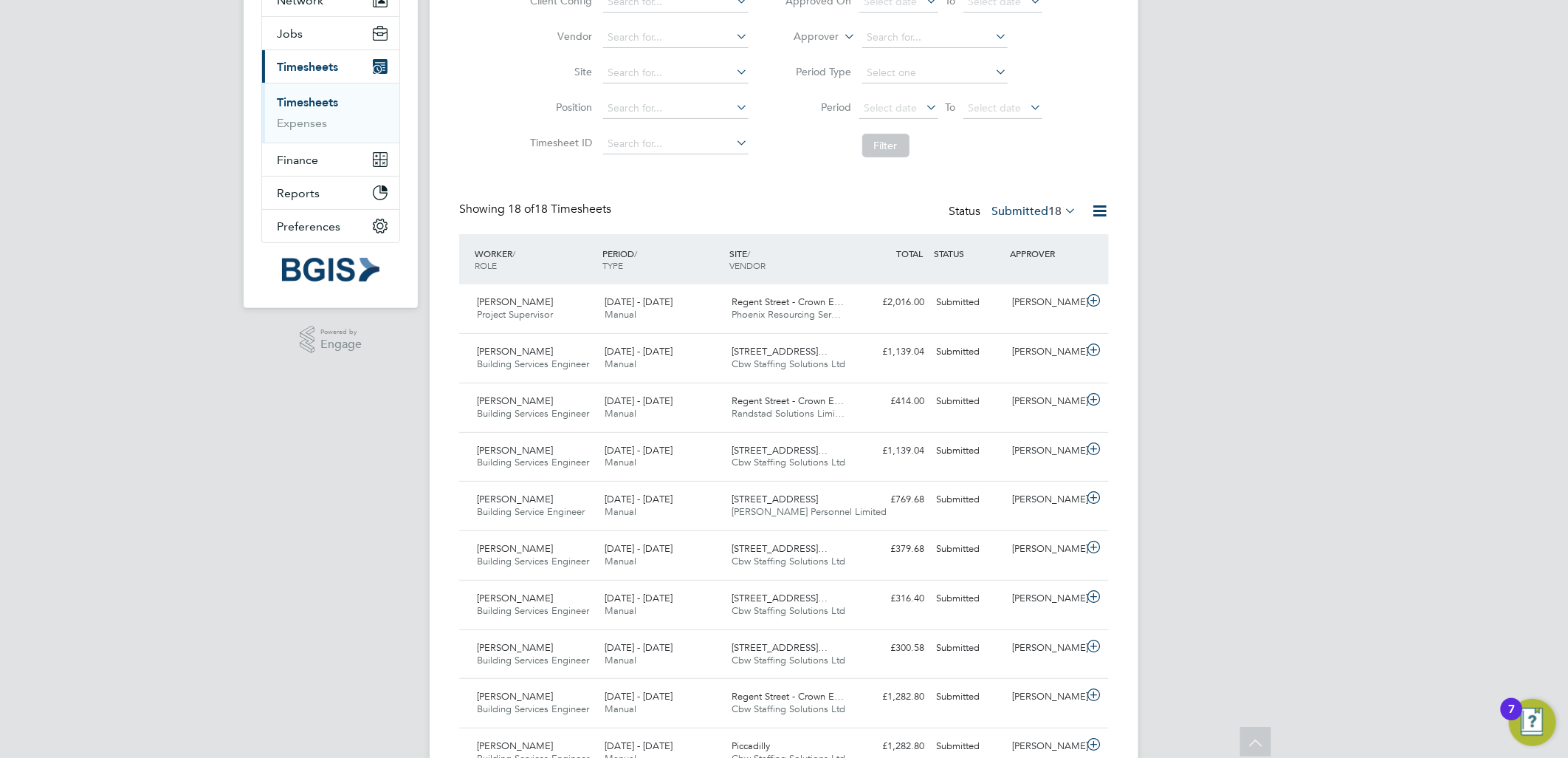
click at [1021, 118] on div "Select date To Select date" at bounding box center [951, 108] width 183 height 20
click at [1021, 117] on span "Select date" at bounding box center [1003, 108] width 79 height 20
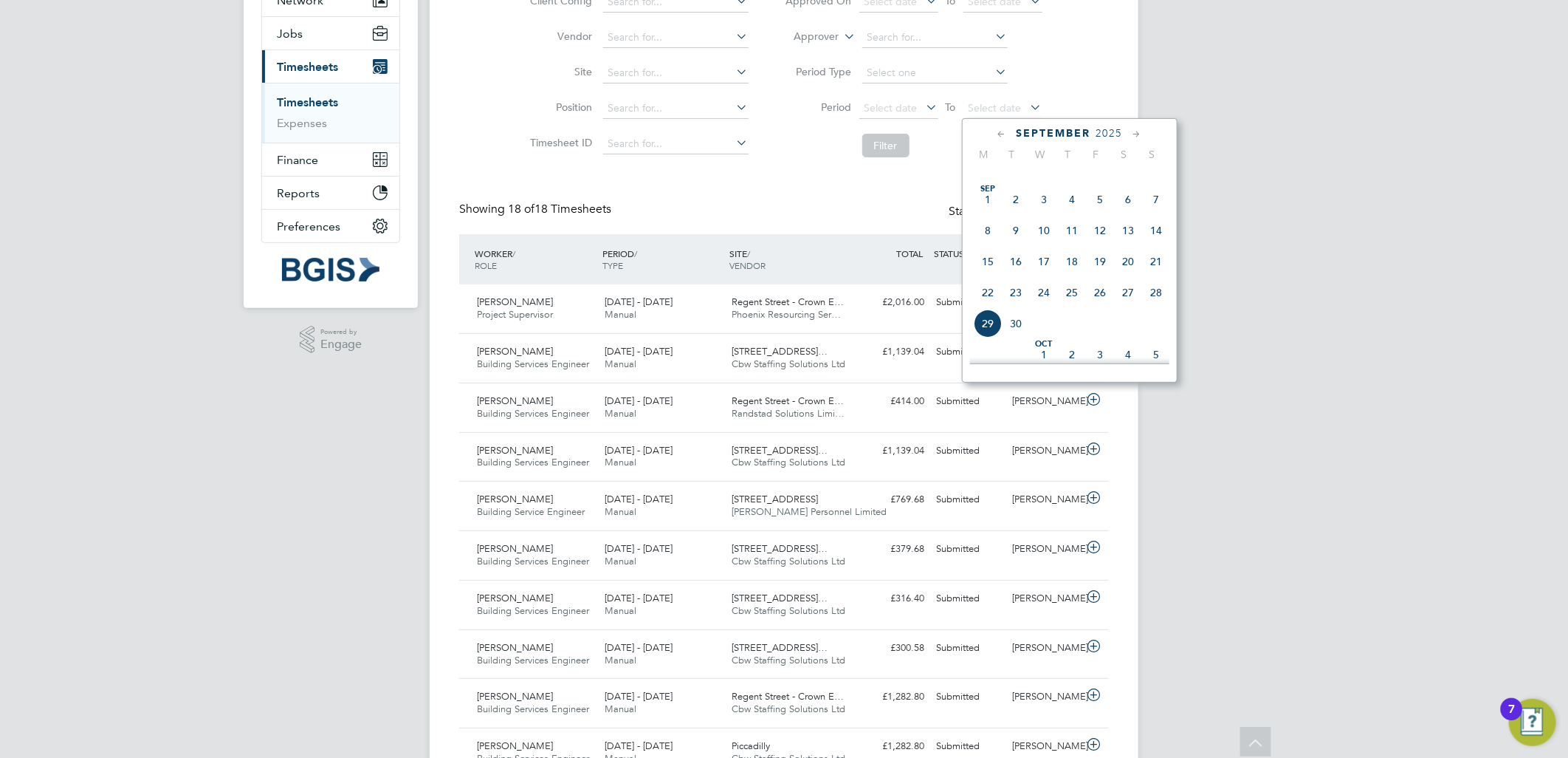
click at [1153, 266] on span "21" at bounding box center [1156, 261] width 28 height 28
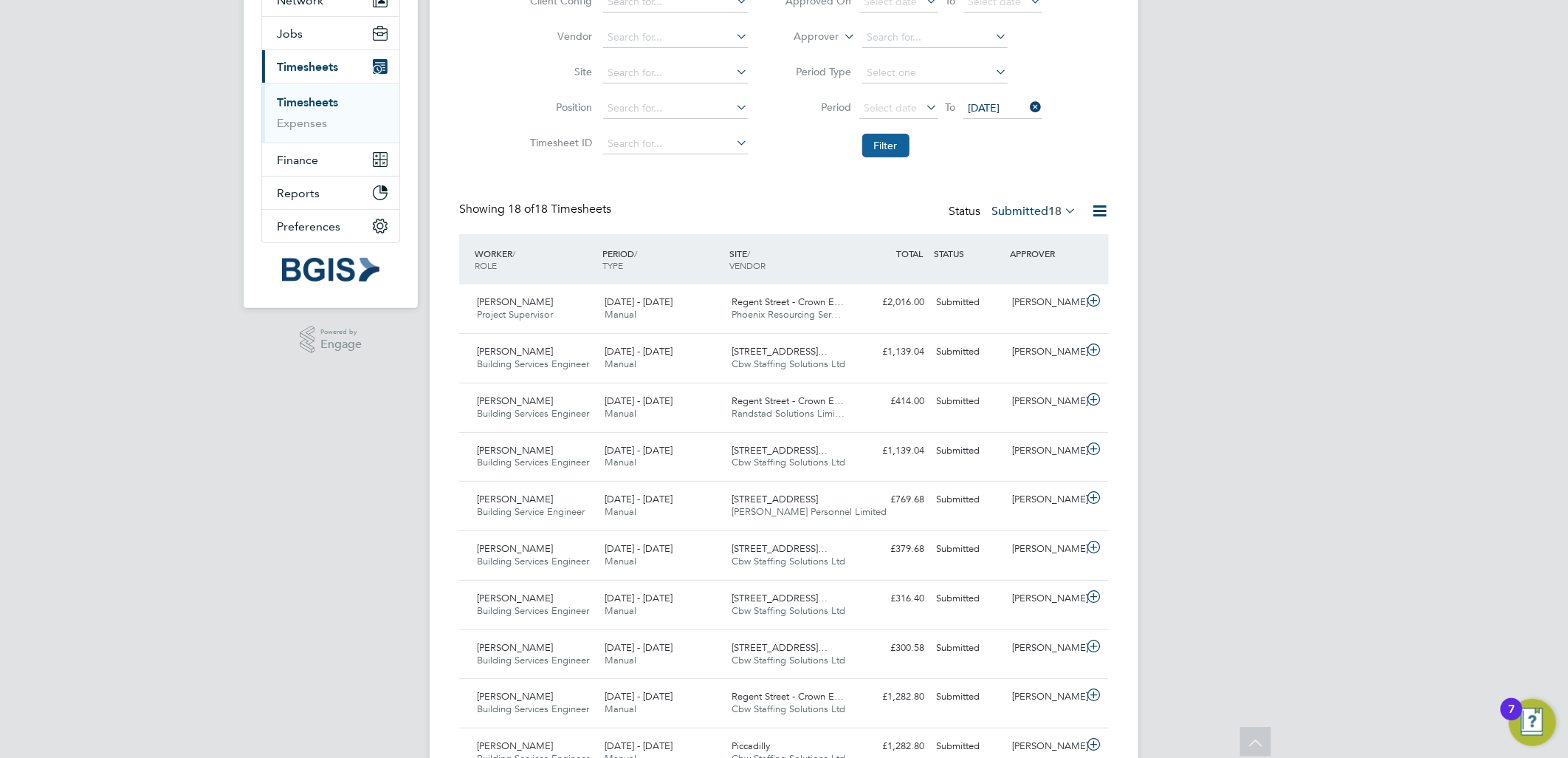
click at [862, 146] on button "Filter" at bounding box center [886, 146] width 48 height 24
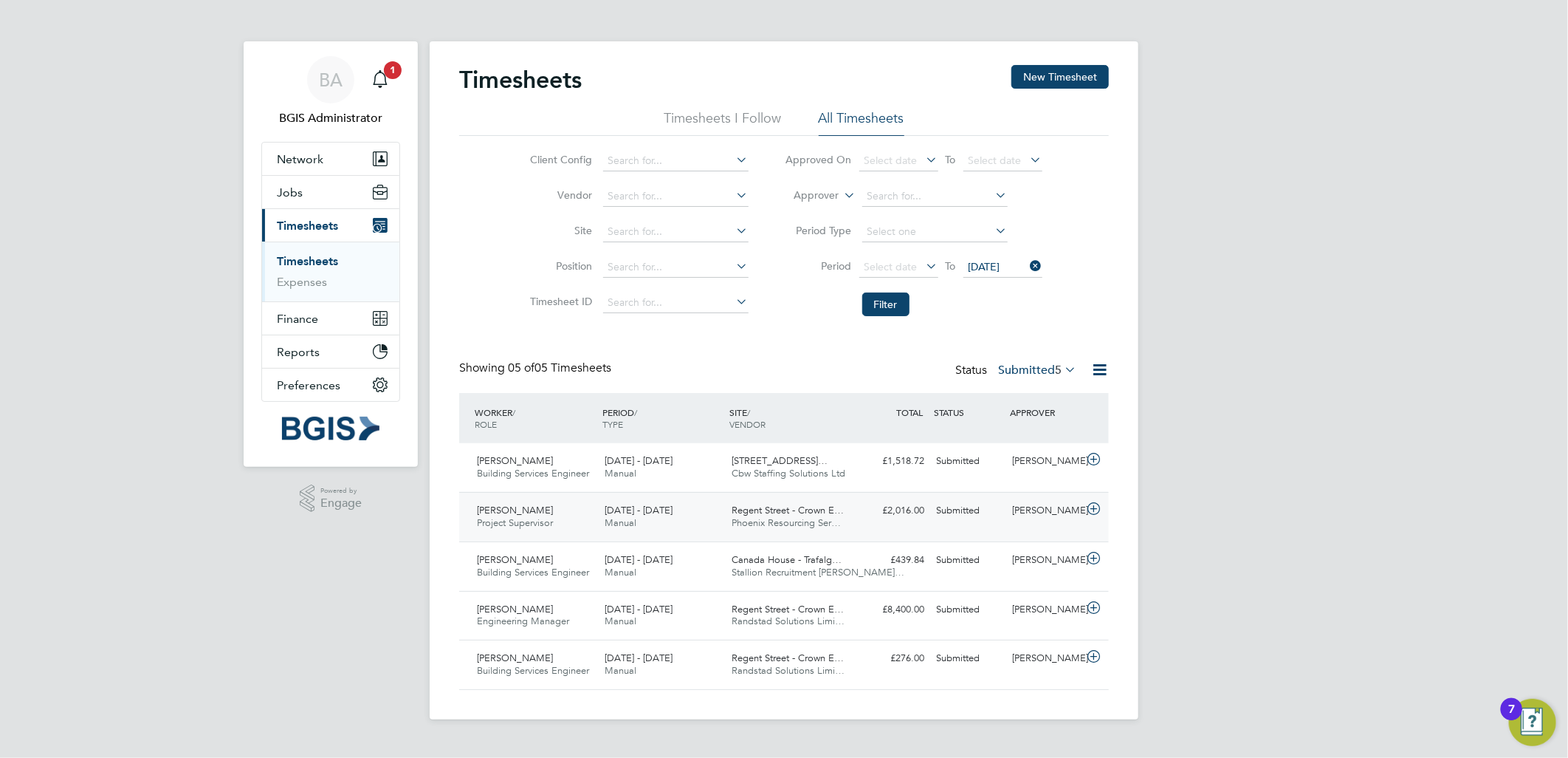
click at [865, 521] on div "£2,016.00 Submitted" at bounding box center [892, 511] width 77 height 25
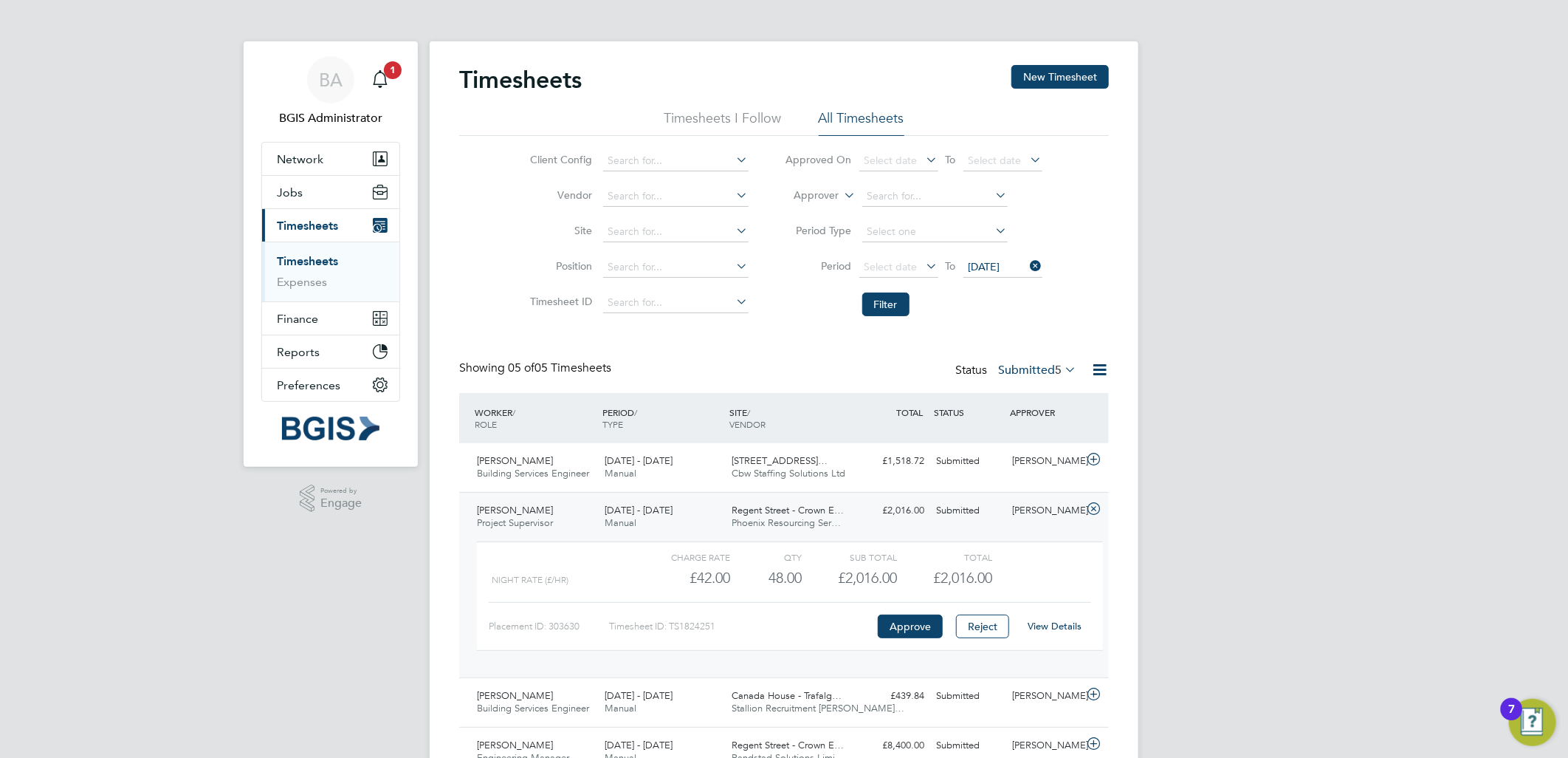
click at [1004, 520] on div "Submitted" at bounding box center [969, 511] width 77 height 25
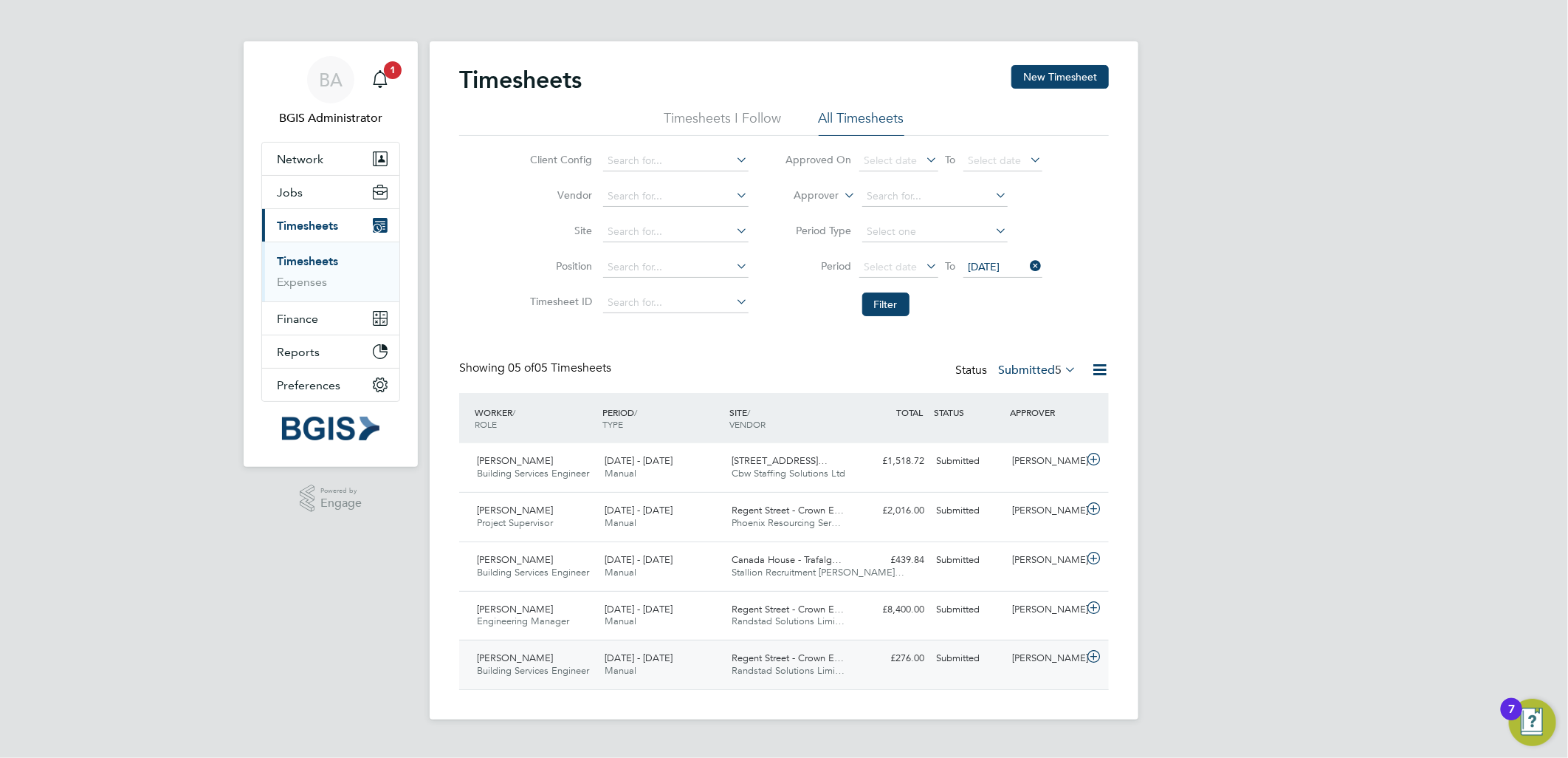
click at [923, 652] on div "£276.00 Submitted" at bounding box center [892, 658] width 77 height 25
